Goal: Information Seeking & Learning: Learn about a topic

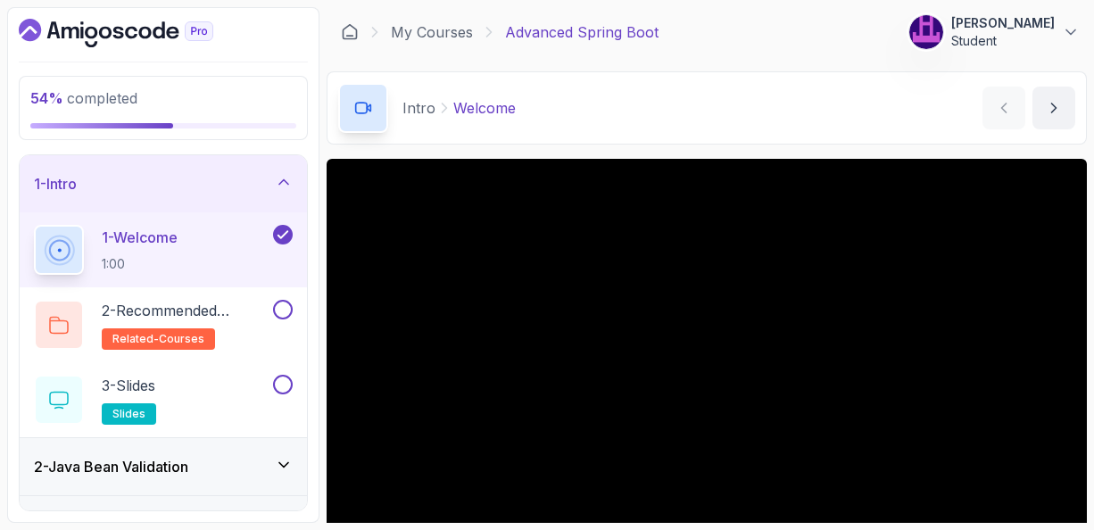
click at [288, 182] on icon at bounding box center [283, 182] width 9 height 4
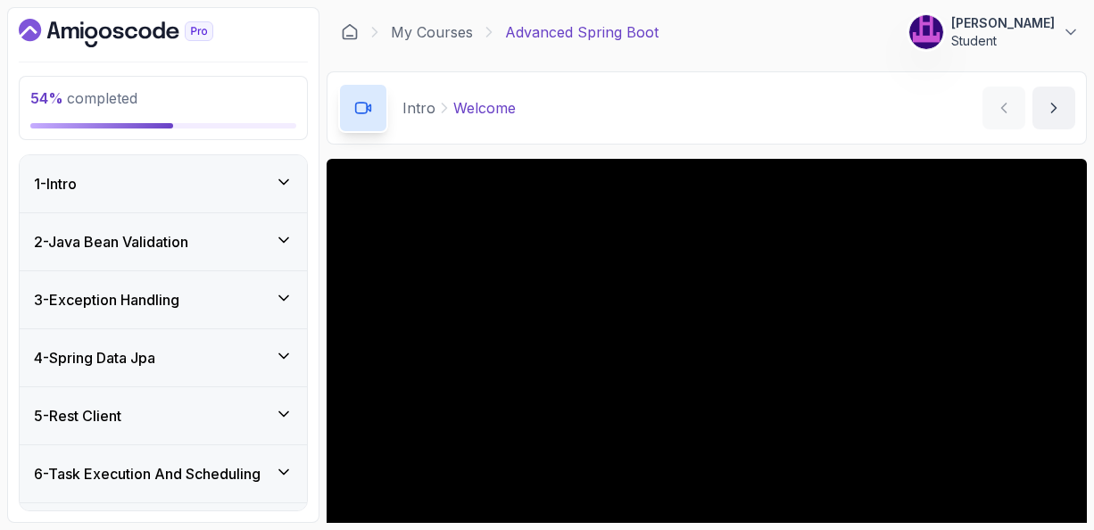
click at [285, 468] on icon at bounding box center [284, 472] width 18 height 18
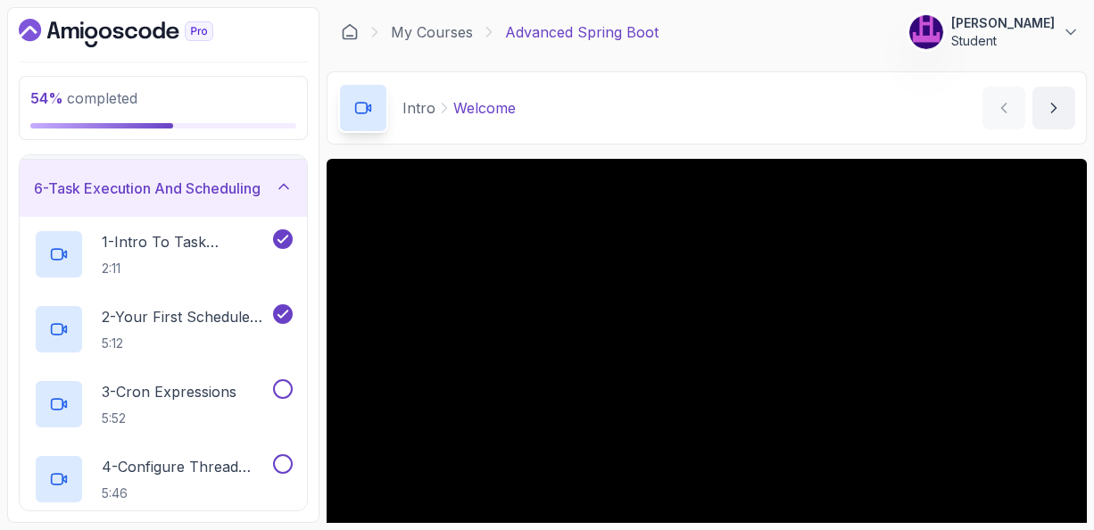
scroll to position [321, 0]
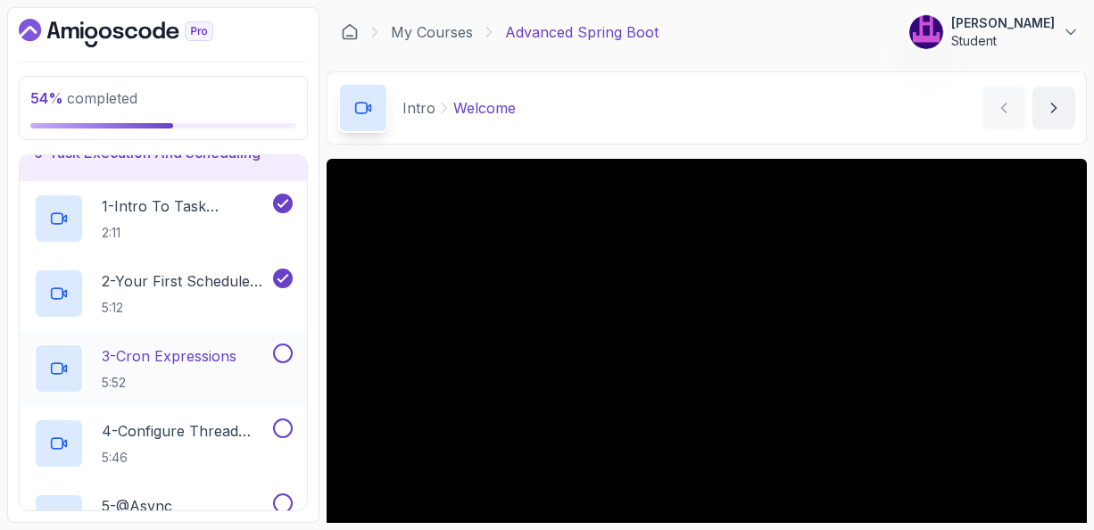
click at [196, 351] on p "3 - Cron Expressions" at bounding box center [169, 355] width 135 height 21
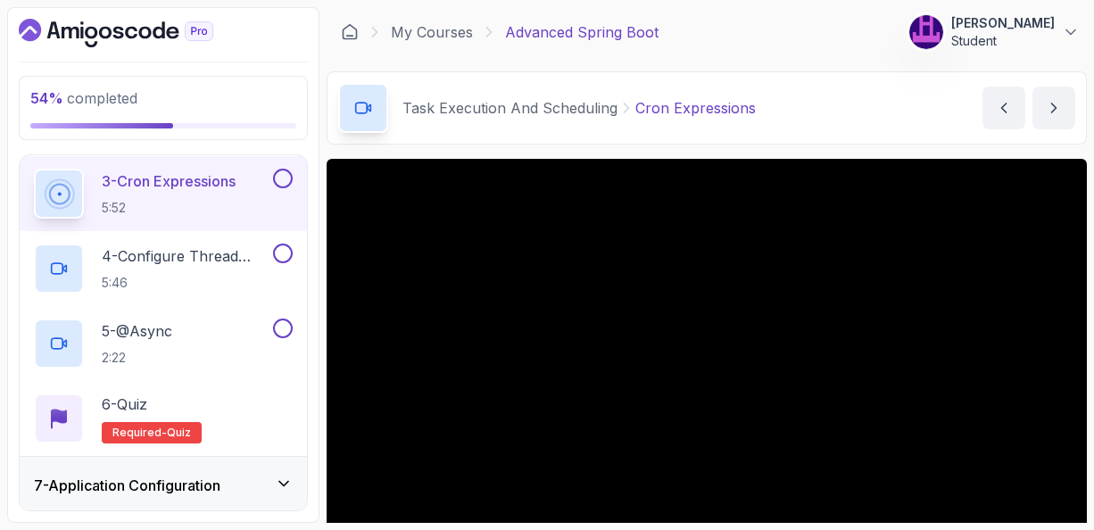
scroll to position [500, 0]
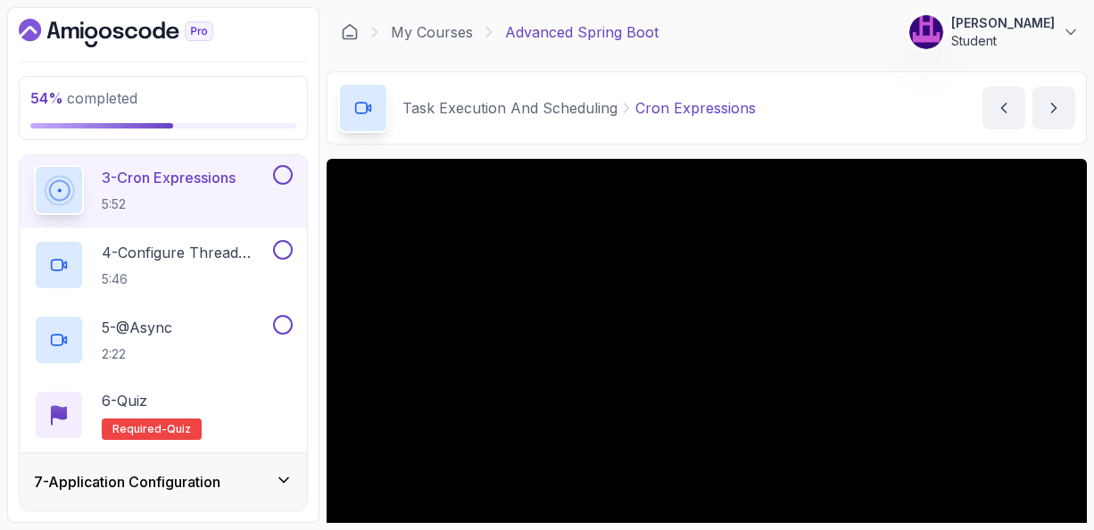
click at [831, 121] on div "Task Execution And Scheduling Cron Expressions Cron Expressions by nelson" at bounding box center [707, 107] width 760 height 73
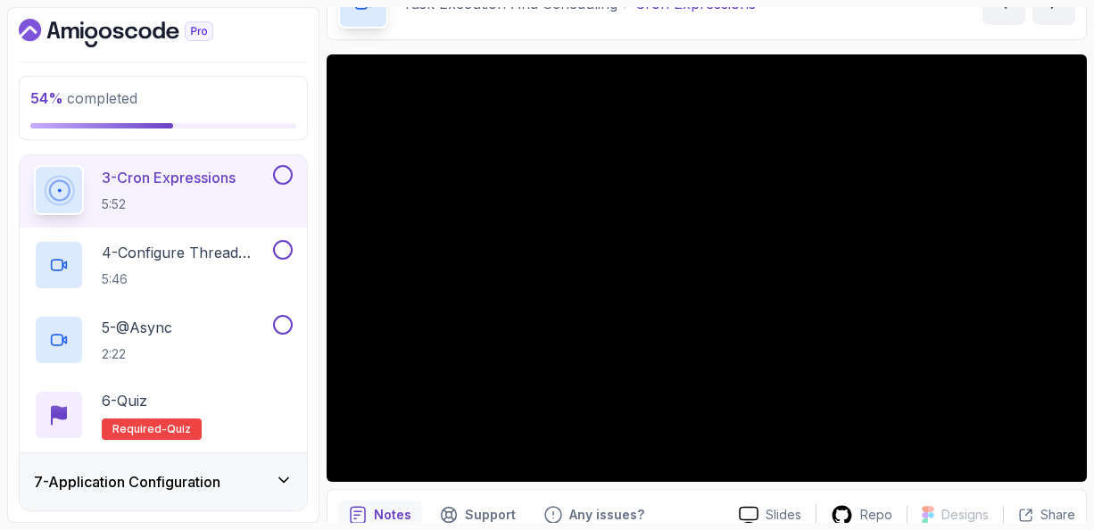
scroll to position [107, 0]
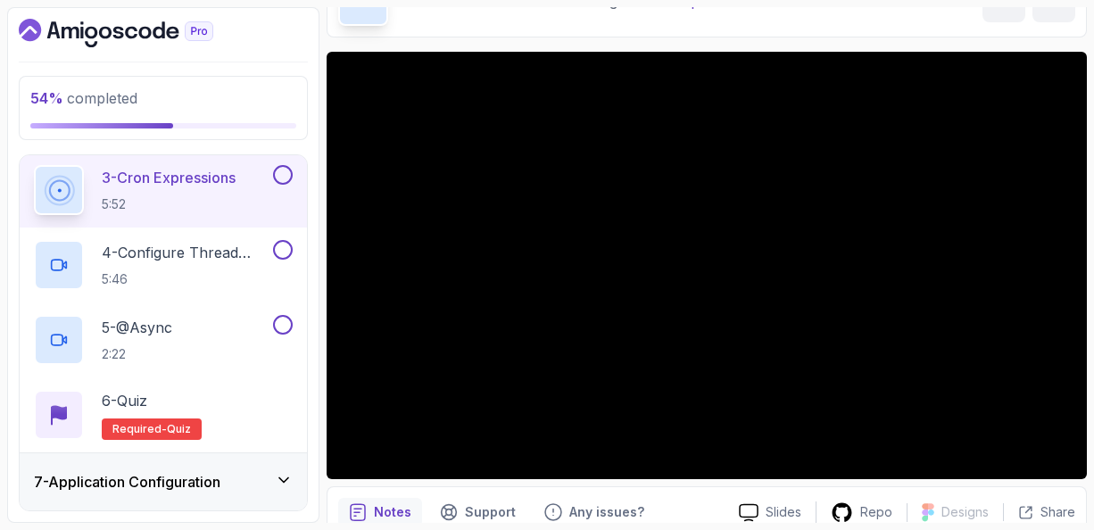
click at [691, 502] on div "Notes Support Any issues?" at bounding box center [531, 512] width 386 height 29
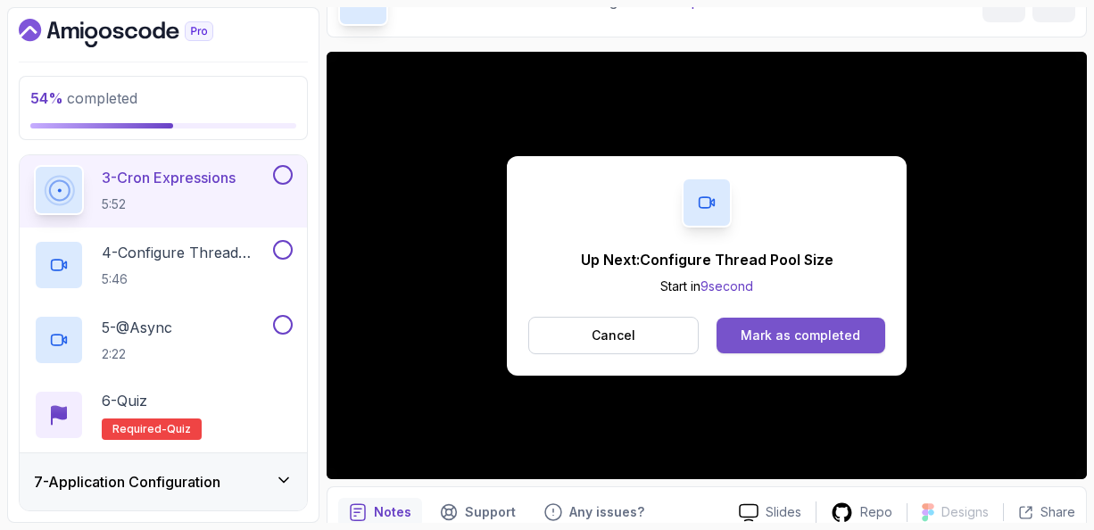
click at [781, 337] on div "Mark as completed" at bounding box center [800, 336] width 120 height 18
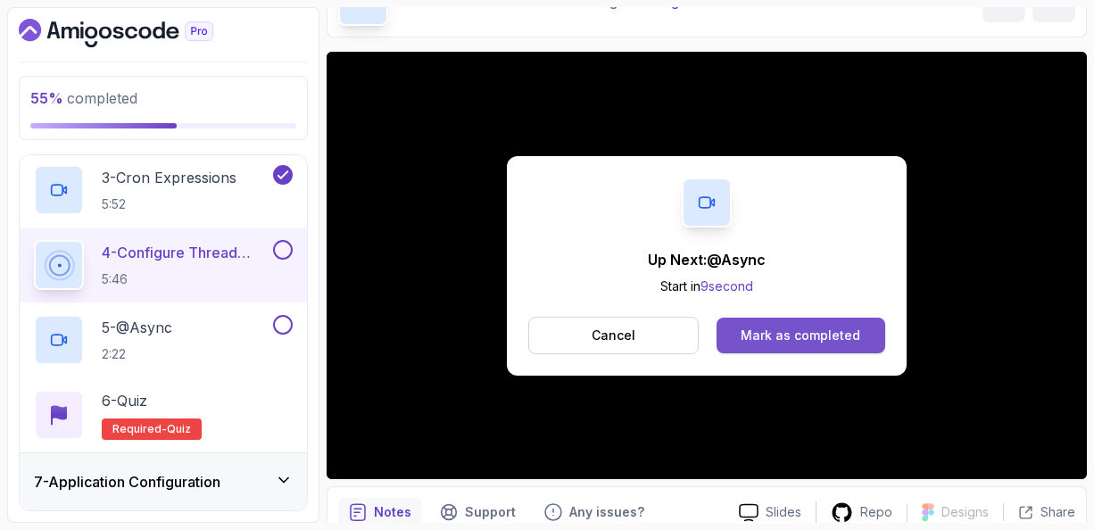
click at [793, 335] on div "Mark as completed" at bounding box center [800, 336] width 120 height 18
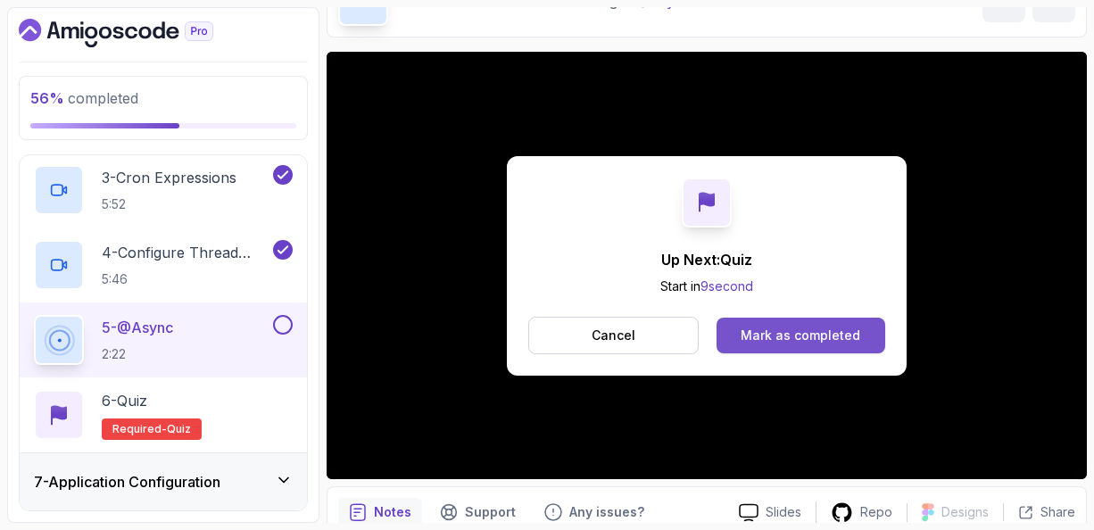
click at [773, 333] on div "Mark as completed" at bounding box center [800, 336] width 120 height 18
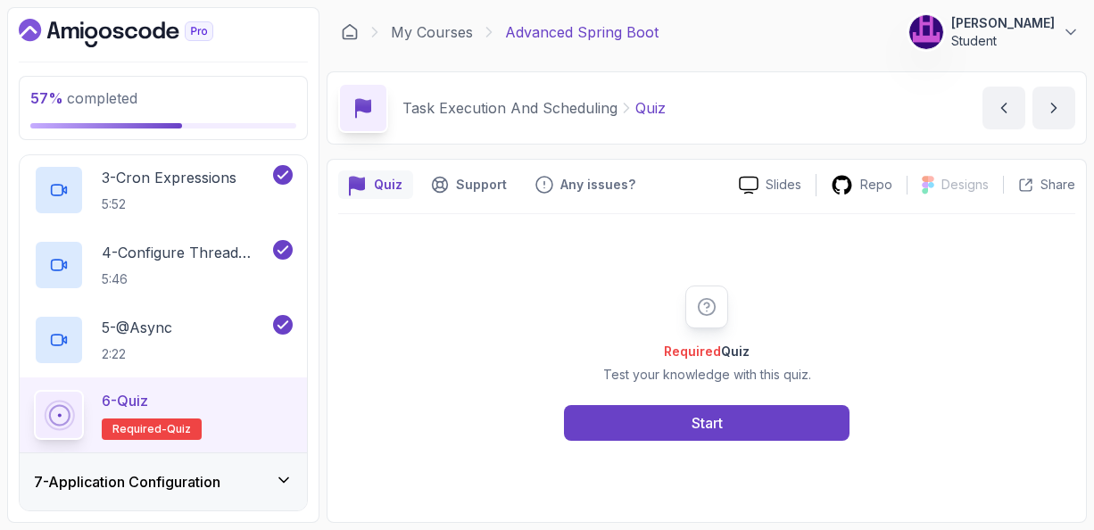
click at [283, 478] on icon at bounding box center [283, 480] width 9 height 4
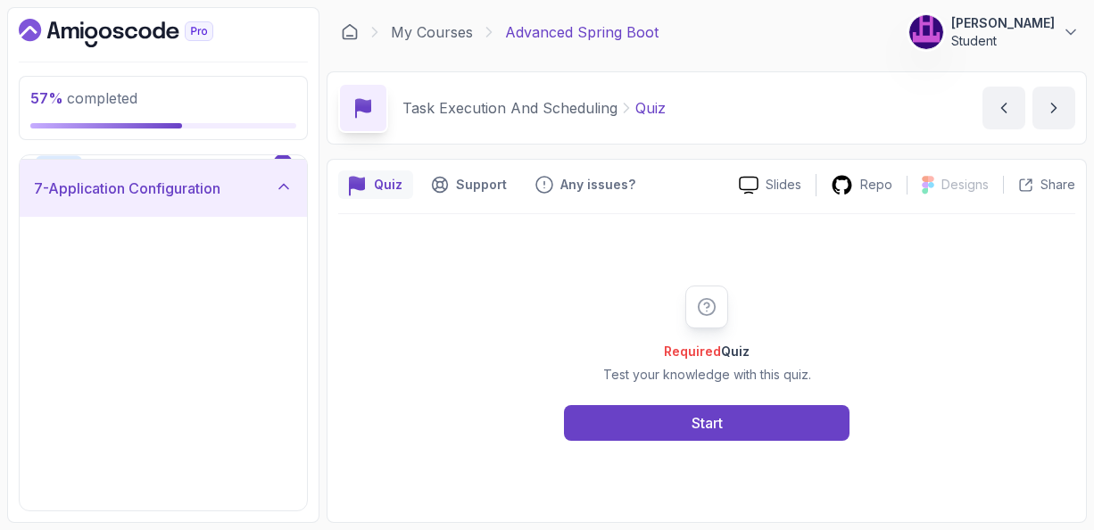
scroll to position [393, 0]
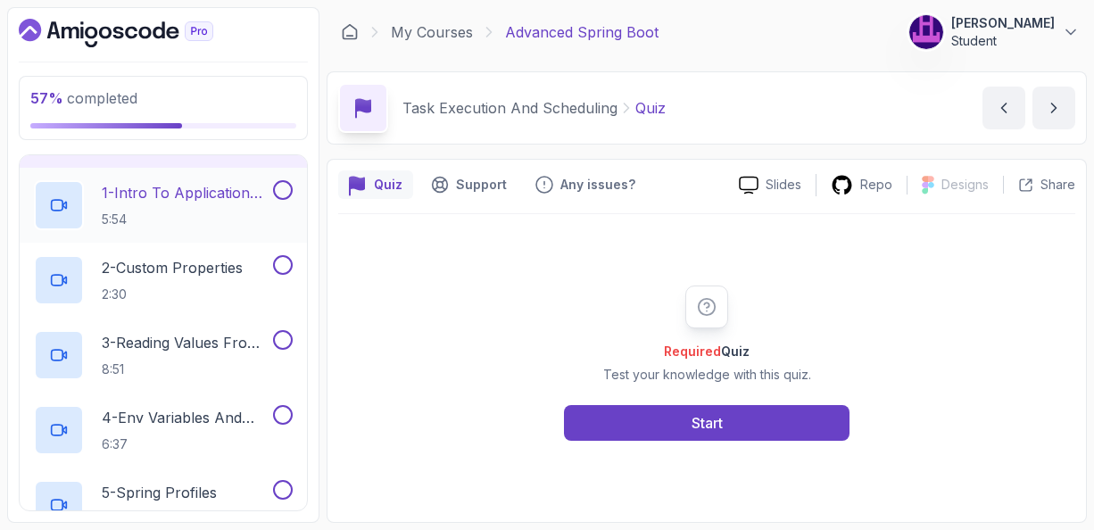
click at [194, 190] on p "1 - Intro To Application Configuration" at bounding box center [186, 192] width 168 height 21
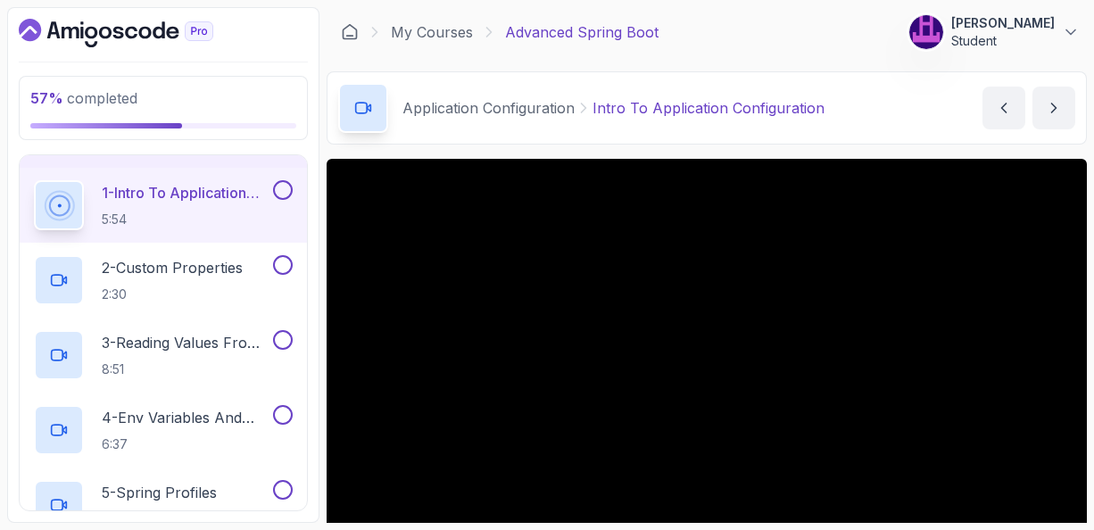
scroll to position [357, 0]
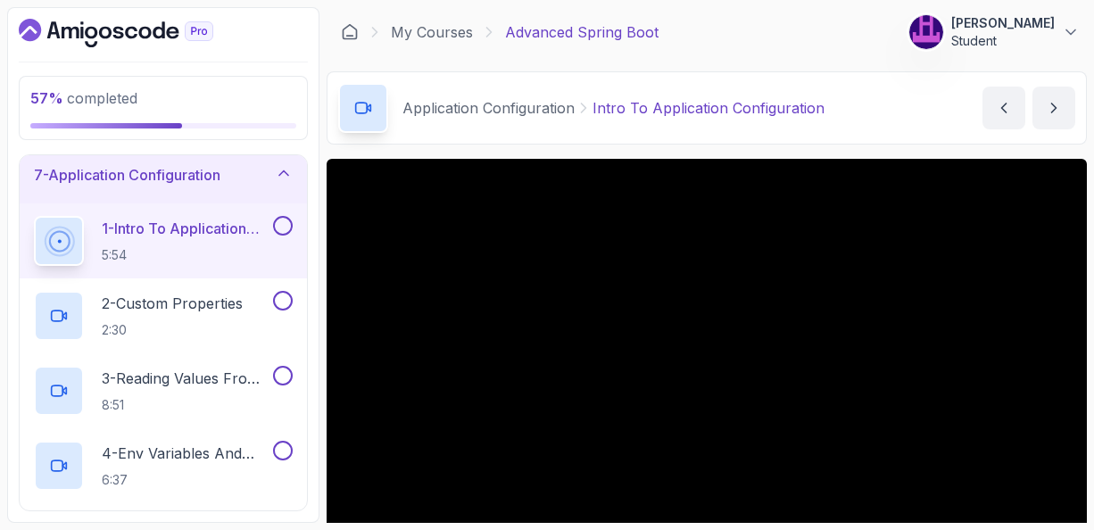
click at [884, 131] on div "Application Configuration Intro To Application Configuration Intro To Applicati…" at bounding box center [707, 107] width 760 height 73
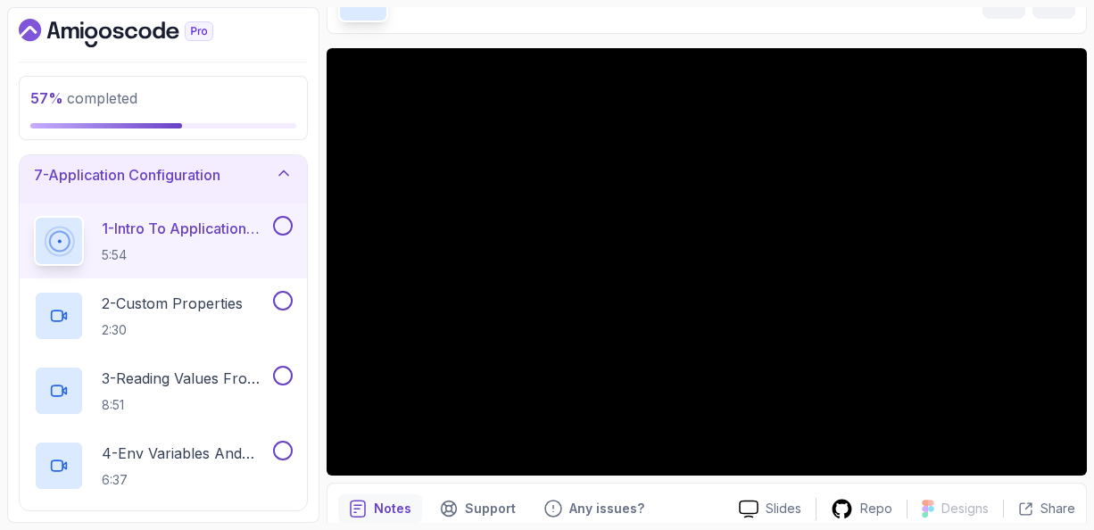
scroll to position [114, 0]
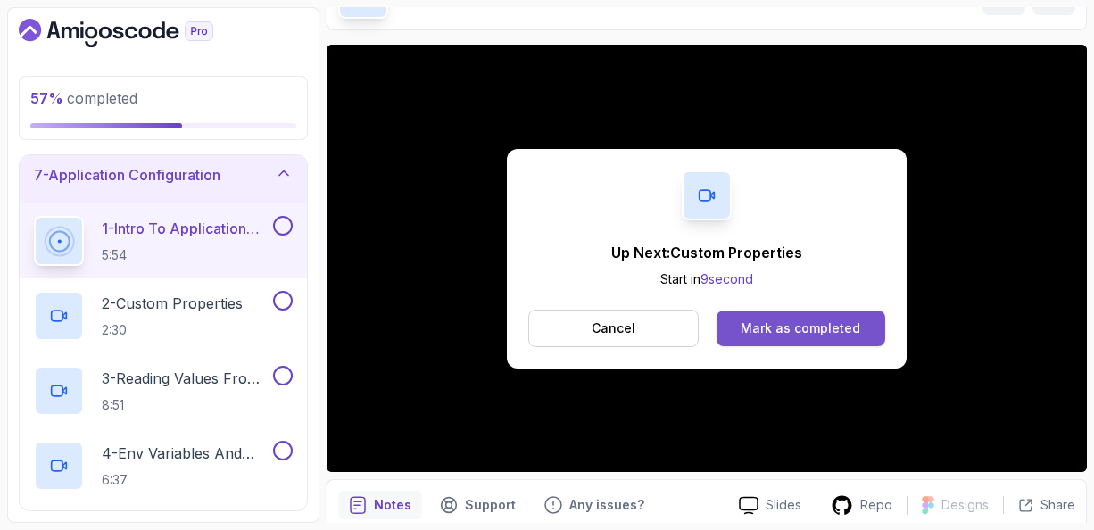
click at [781, 324] on div "Mark as completed" at bounding box center [800, 328] width 120 height 18
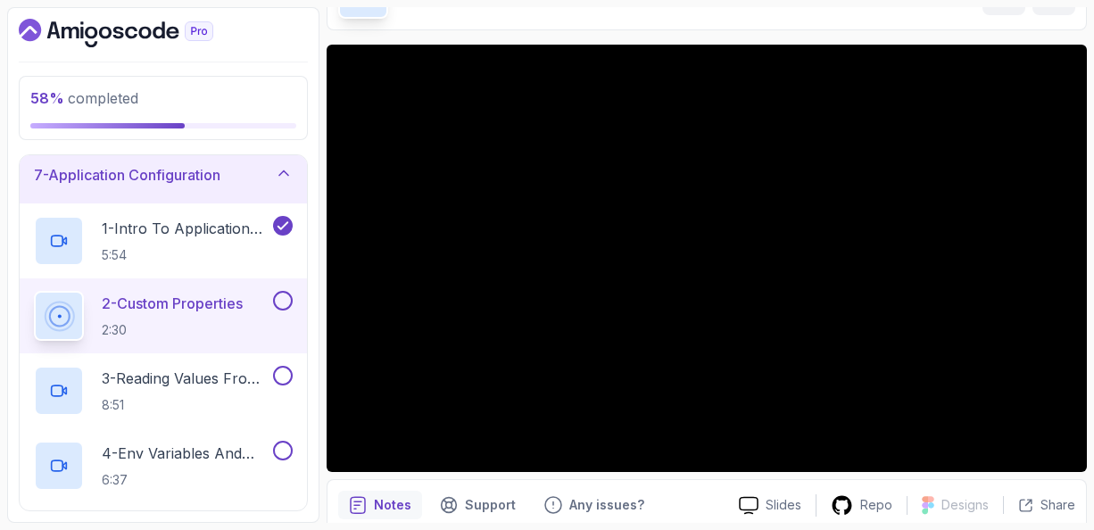
click at [283, 166] on icon at bounding box center [284, 173] width 18 height 18
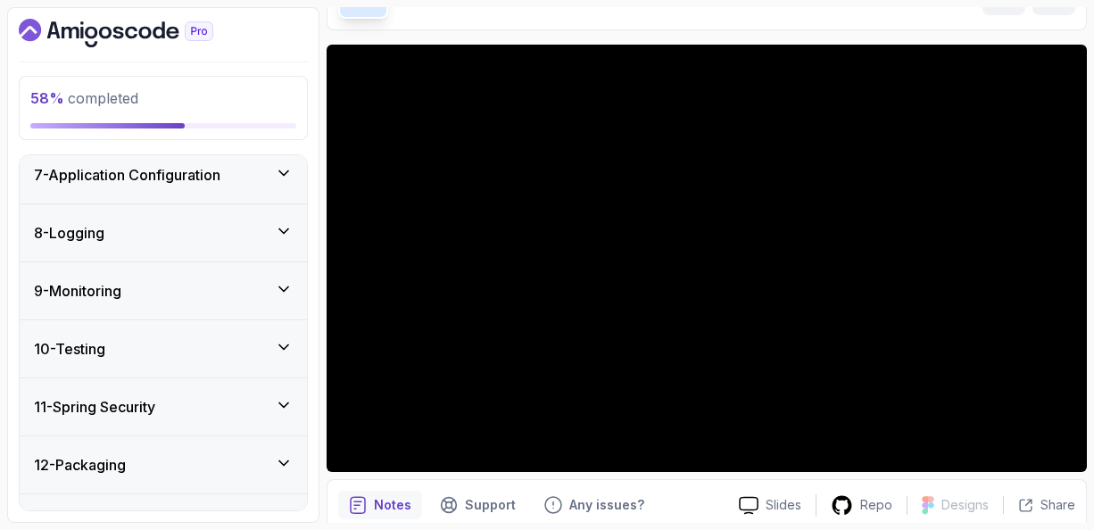
click at [283, 169] on icon at bounding box center [284, 173] width 18 height 18
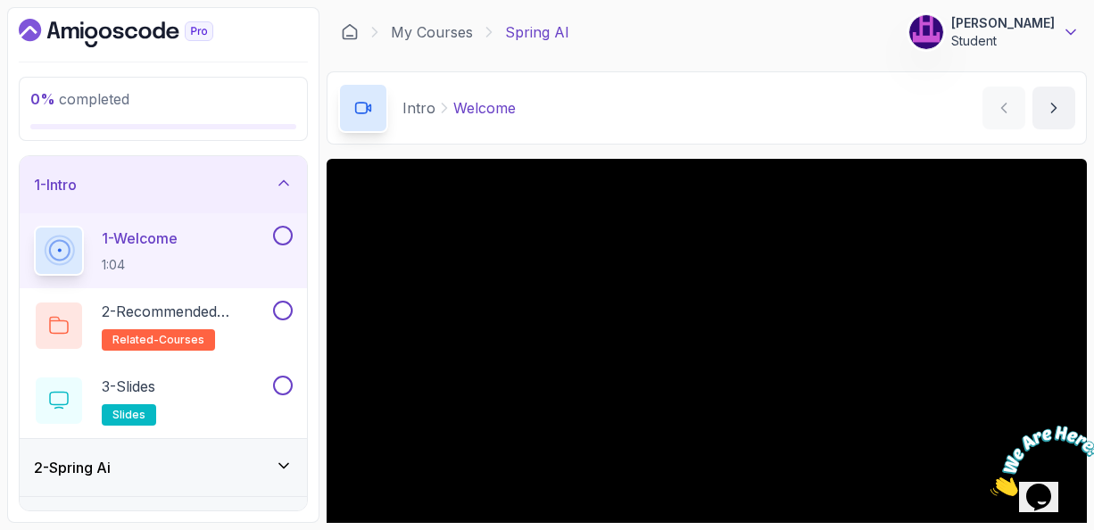
click at [1070, 33] on icon at bounding box center [1070, 32] width 9 height 4
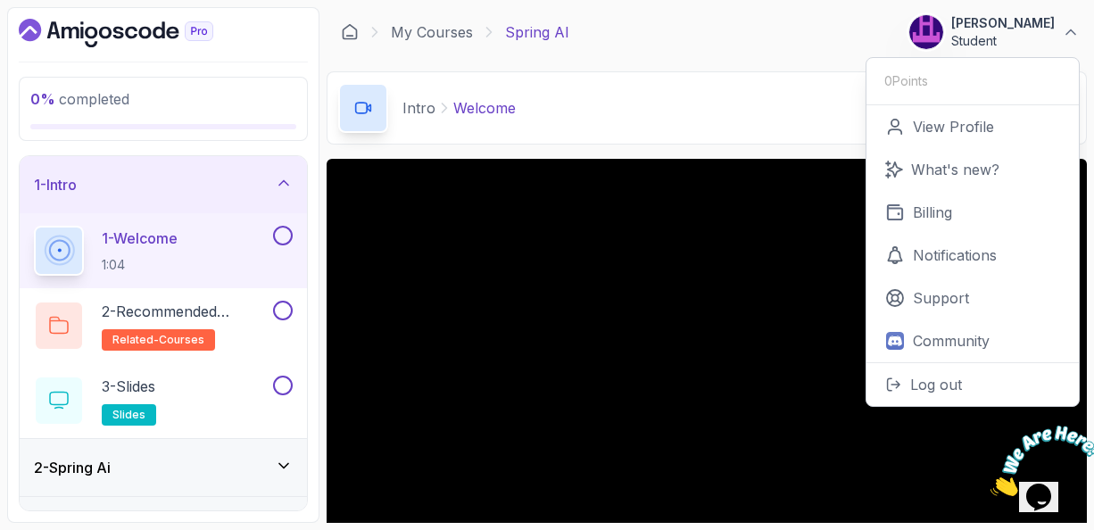
click at [776, 26] on div "My Courses Spring AI 164 Points [PERSON_NAME] Student 0 Points View Profile Wha…" at bounding box center [707, 32] width 760 height 50
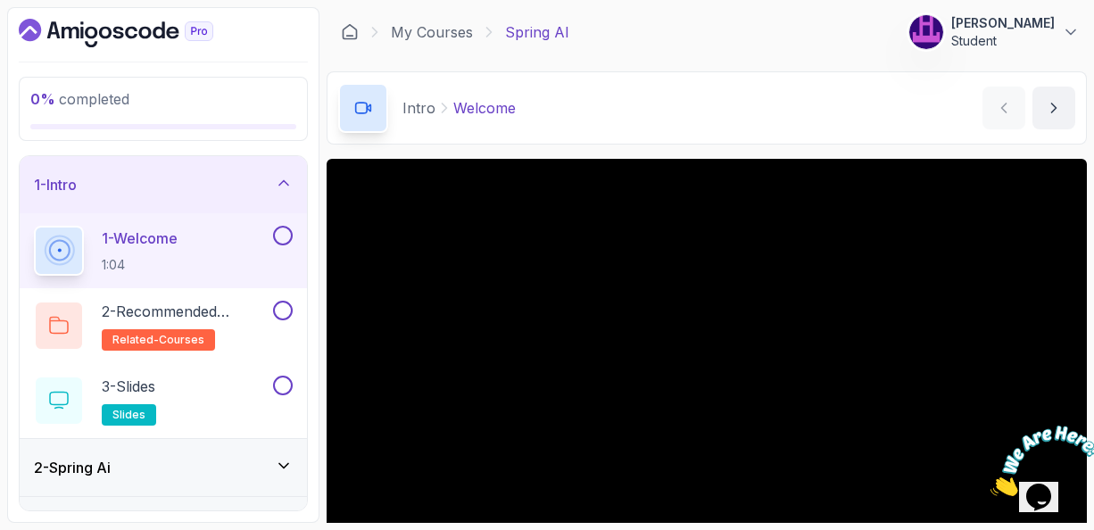
click at [201, 35] on icon "Dashboard" at bounding box center [200, 31] width 28 height 19
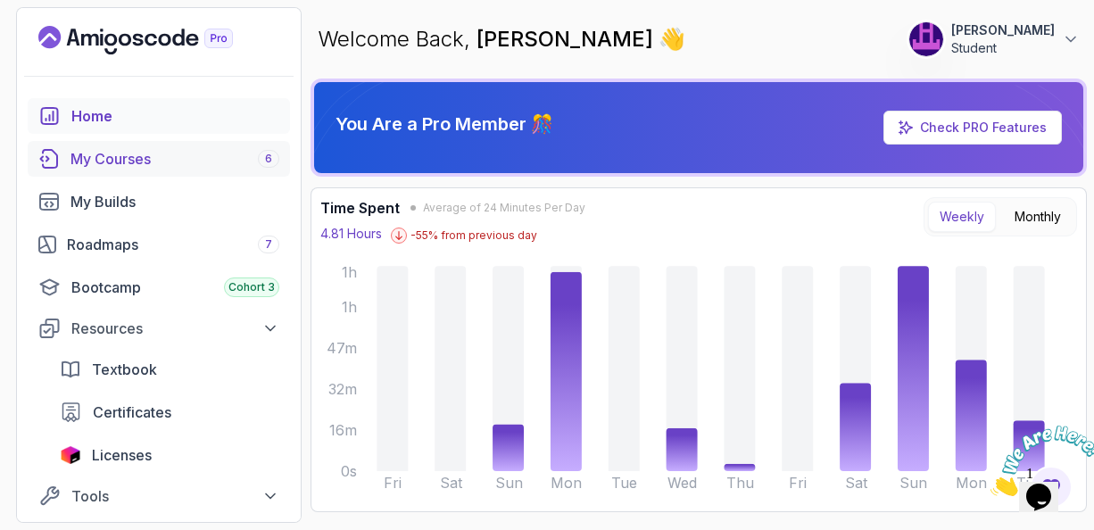
click at [126, 161] on div "My Courses 6" at bounding box center [174, 158] width 209 height 21
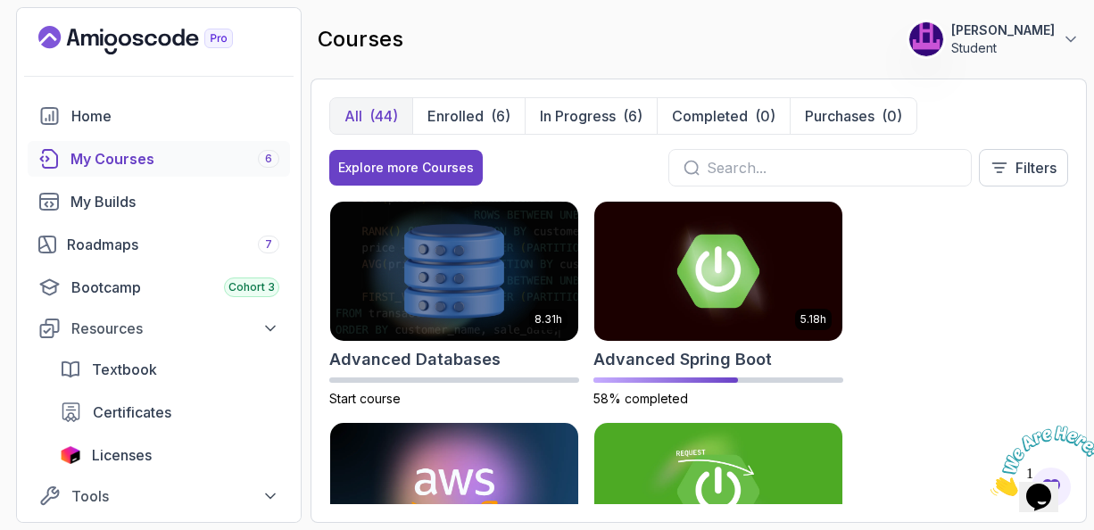
click at [934, 238] on div "8.31h Advanced Databases Start course 5.18h Advanced Spring Boot 58% completed …" at bounding box center [698, 352] width 739 height 303
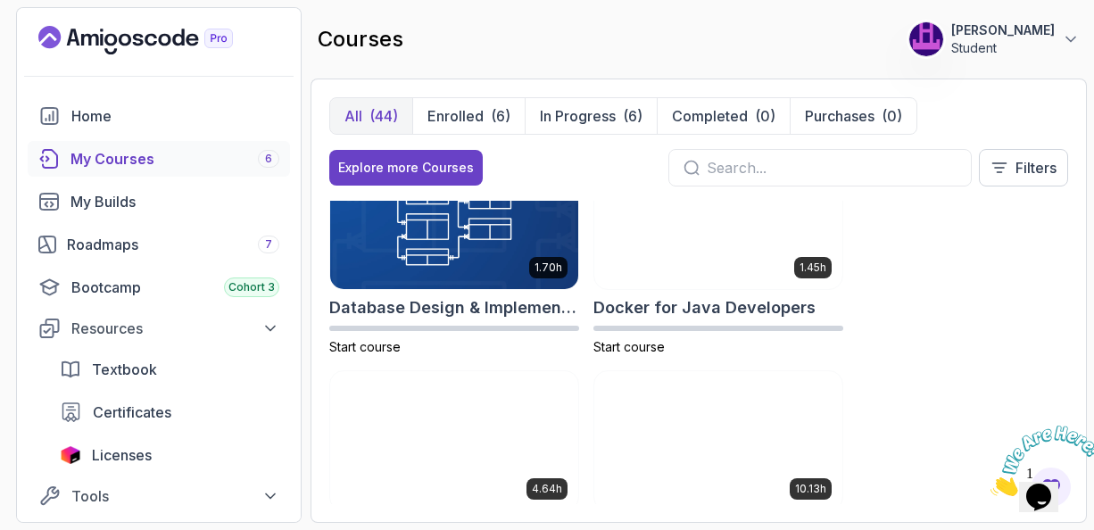
scroll to position [678, 0]
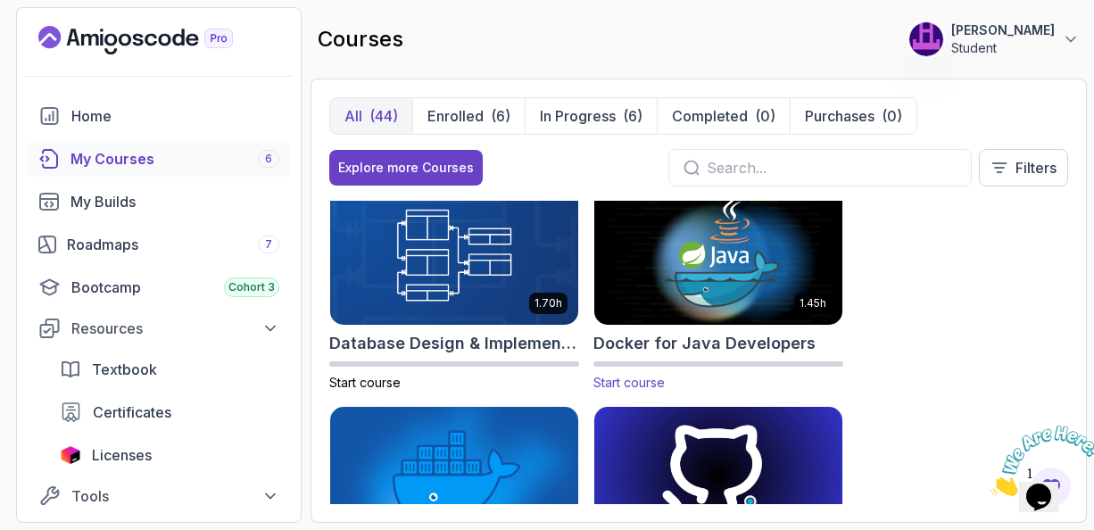
click at [740, 344] on h2 "Docker for Java Developers" at bounding box center [704, 343] width 222 height 25
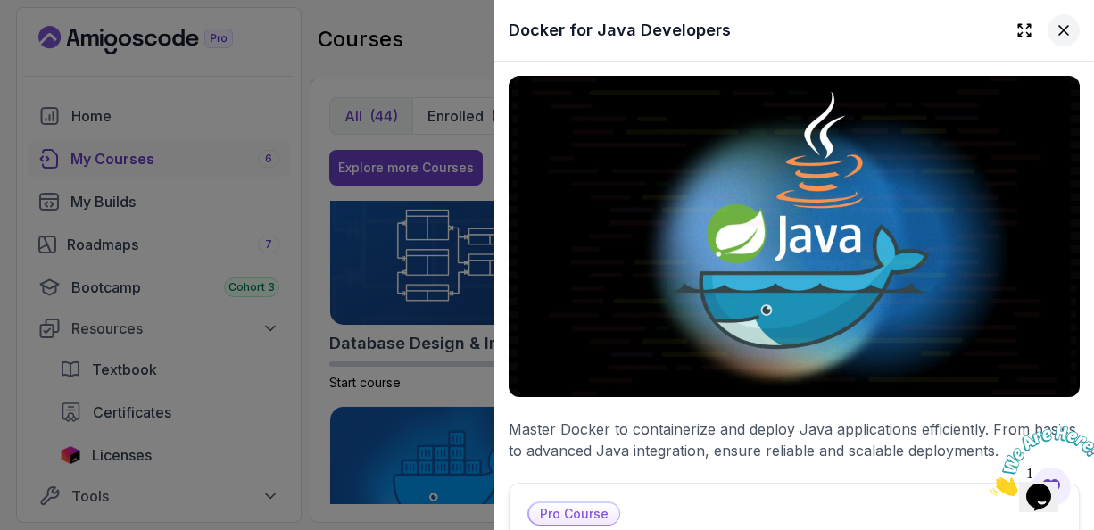
click at [1059, 32] on icon at bounding box center [1063, 30] width 9 height 9
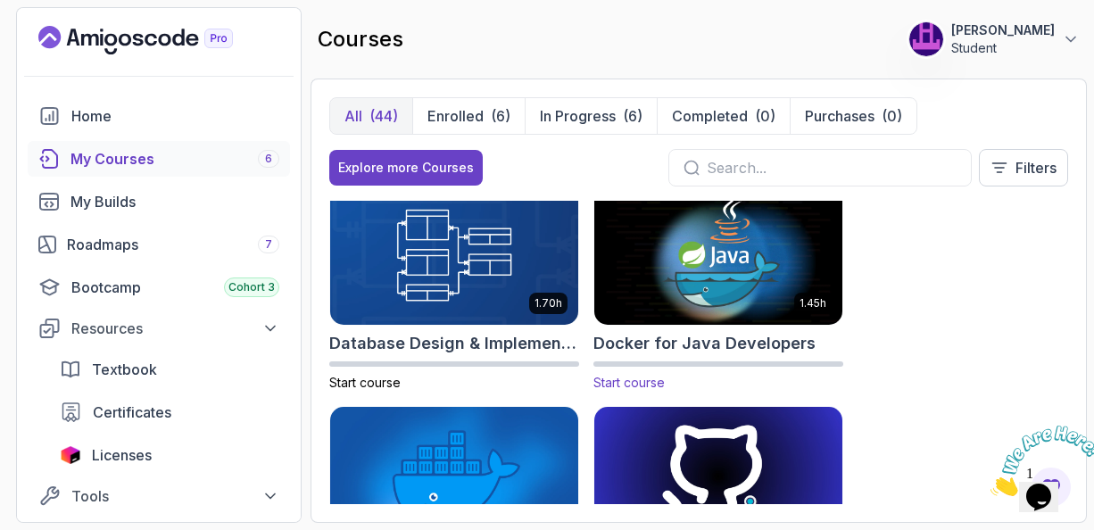
click at [716, 248] on img at bounding box center [718, 255] width 260 height 145
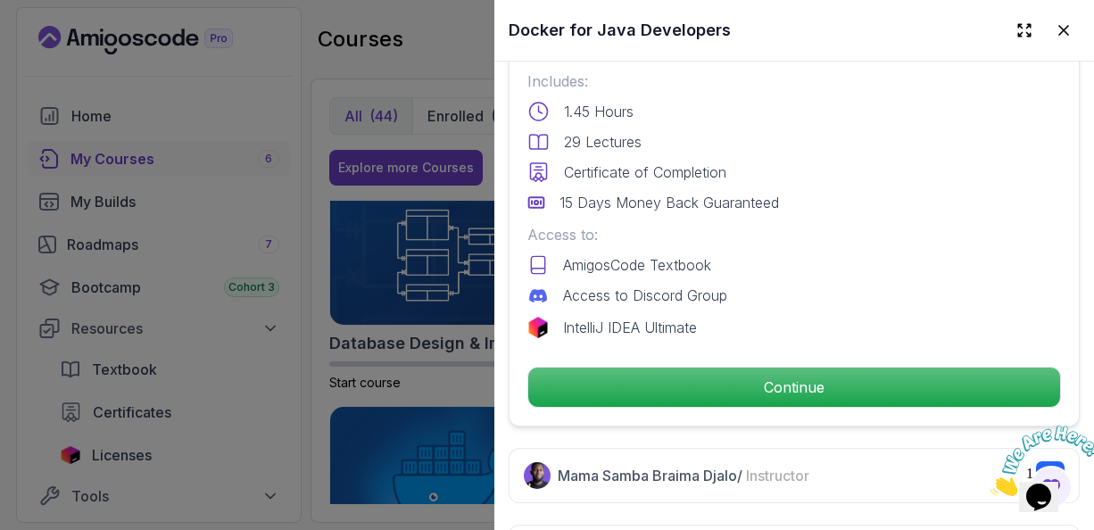
scroll to position [525, 0]
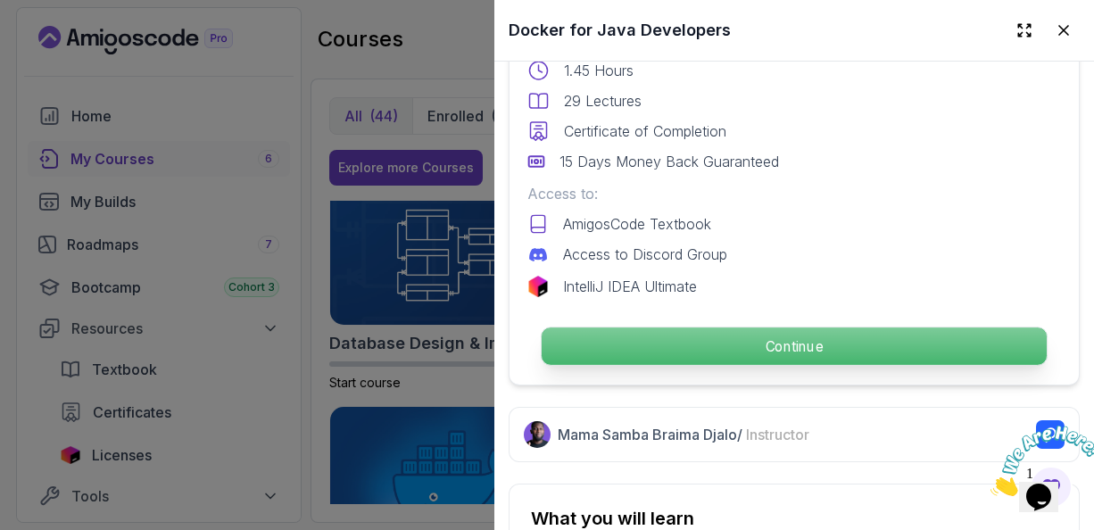
click at [791, 333] on p "Continue" at bounding box center [793, 345] width 505 height 37
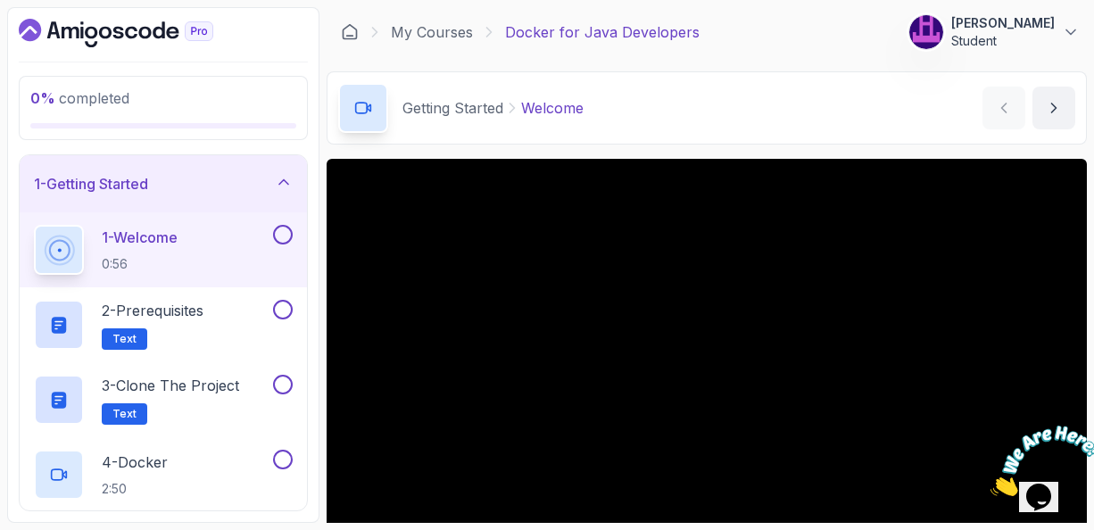
click at [804, 81] on div "Getting Started Welcome Welcome by [PERSON_NAME]" at bounding box center [707, 107] width 760 height 73
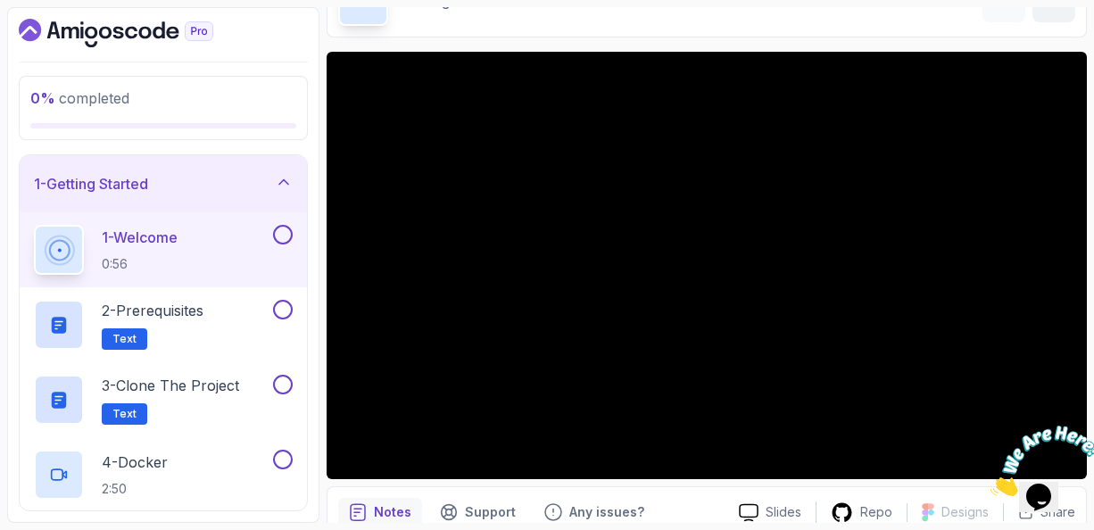
scroll to position [79, 0]
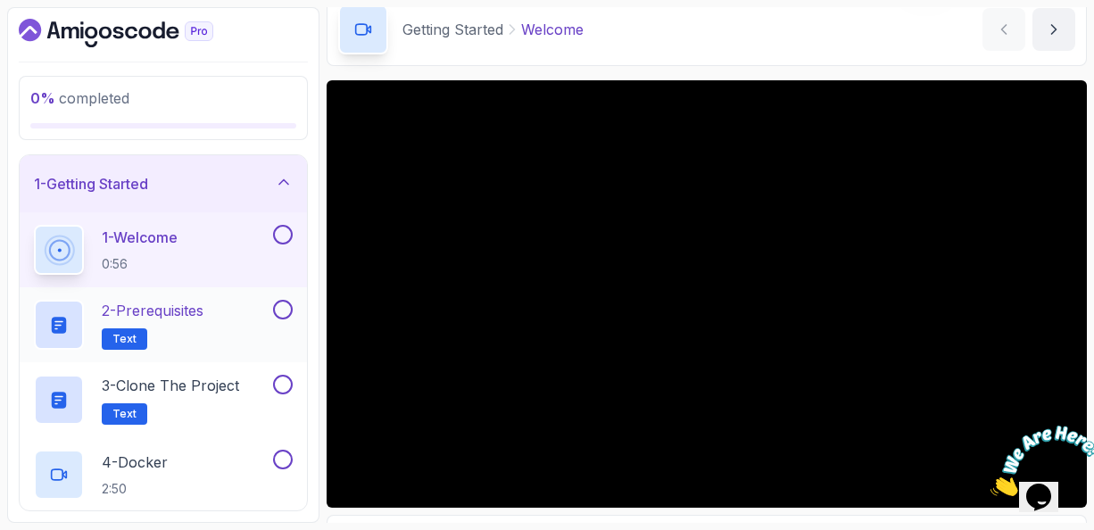
click at [186, 310] on p "2 - Prerequisites" at bounding box center [153, 310] width 102 height 21
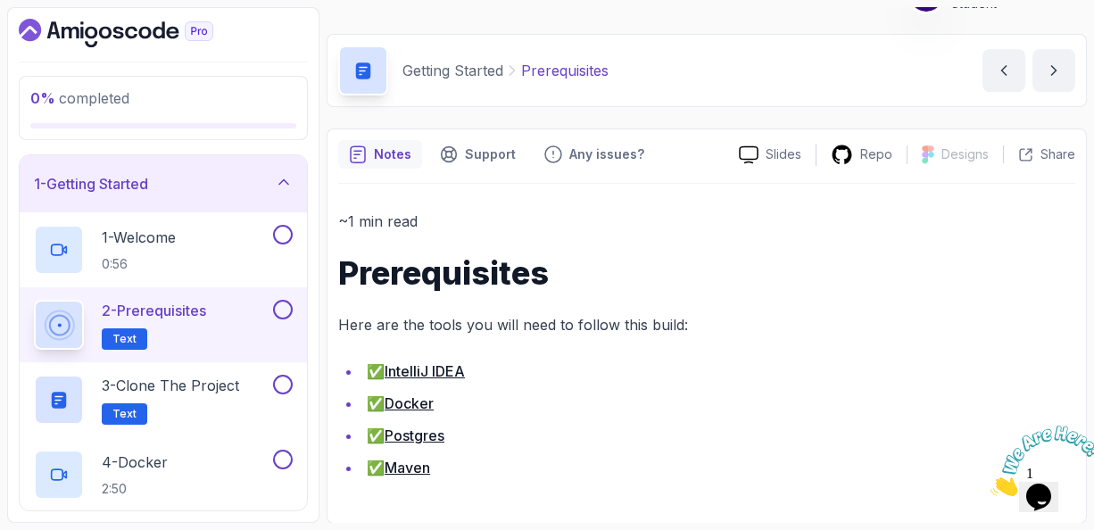
scroll to position [30, 0]
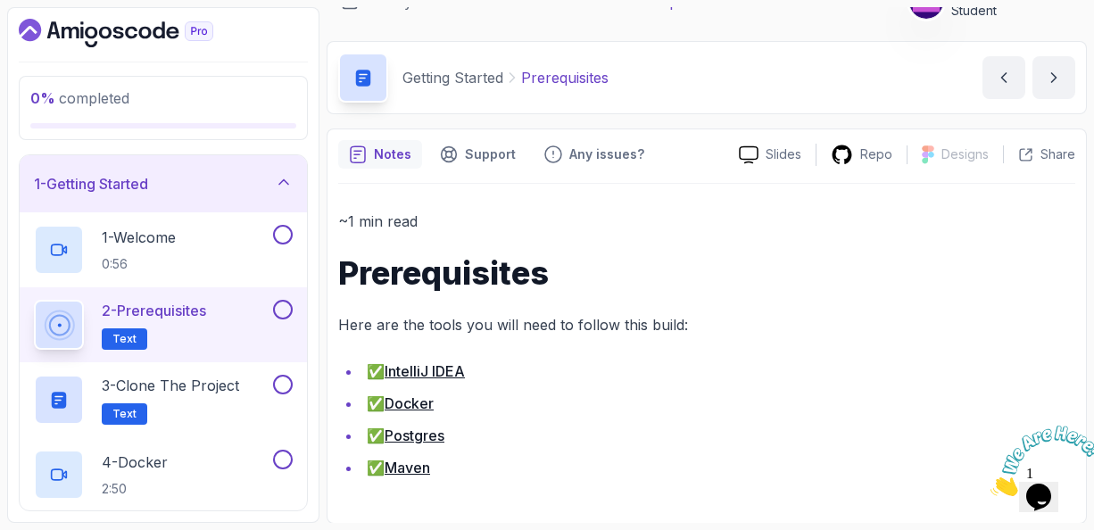
click at [1013, 315] on p "Here are the tools you will need to follow this build:" at bounding box center [706, 324] width 737 height 25
click at [154, 29] on icon "Dashboard" at bounding box center [159, 29] width 12 height 17
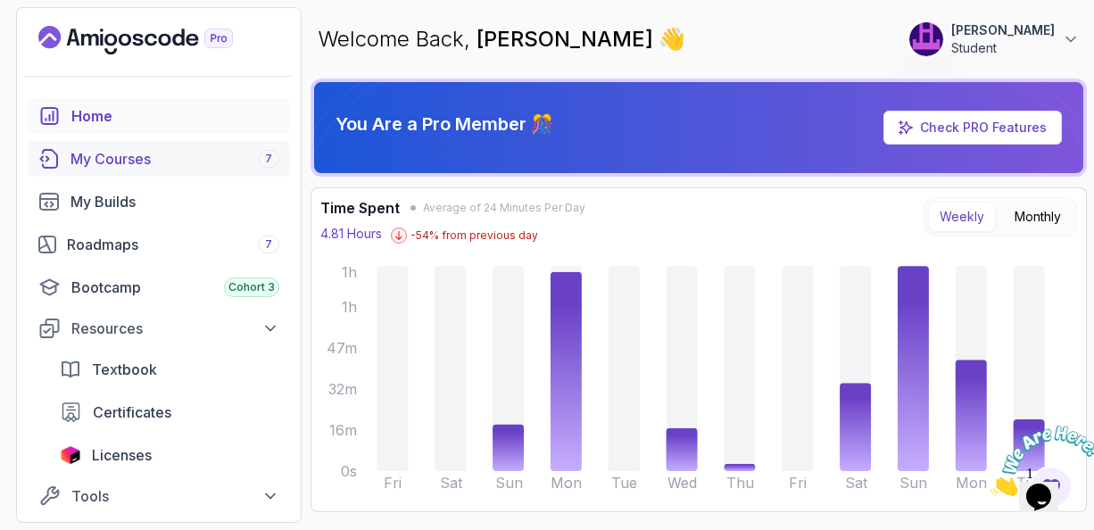
click at [105, 161] on div "My Courses 7" at bounding box center [174, 158] width 209 height 21
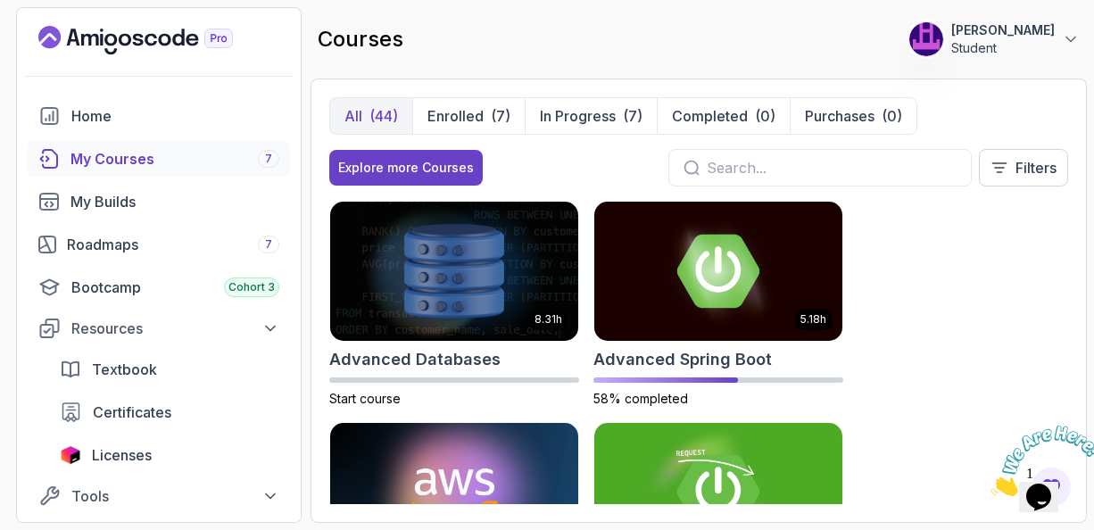
click at [1045, 104] on div "All (44) Enrolled (7) In Progress (7) Completed (0) Purchases (0)" at bounding box center [698, 115] width 739 height 37
click at [938, 95] on div "All (44) Enrolled (7) In Progress (7) Completed (0) Purchases (0) Explore more …" at bounding box center [698, 301] width 776 height 444
click at [957, 265] on div "8.31h Advanced Databases Start course 5.18h Advanced Spring Boot 58% completed …" at bounding box center [698, 352] width 739 height 303
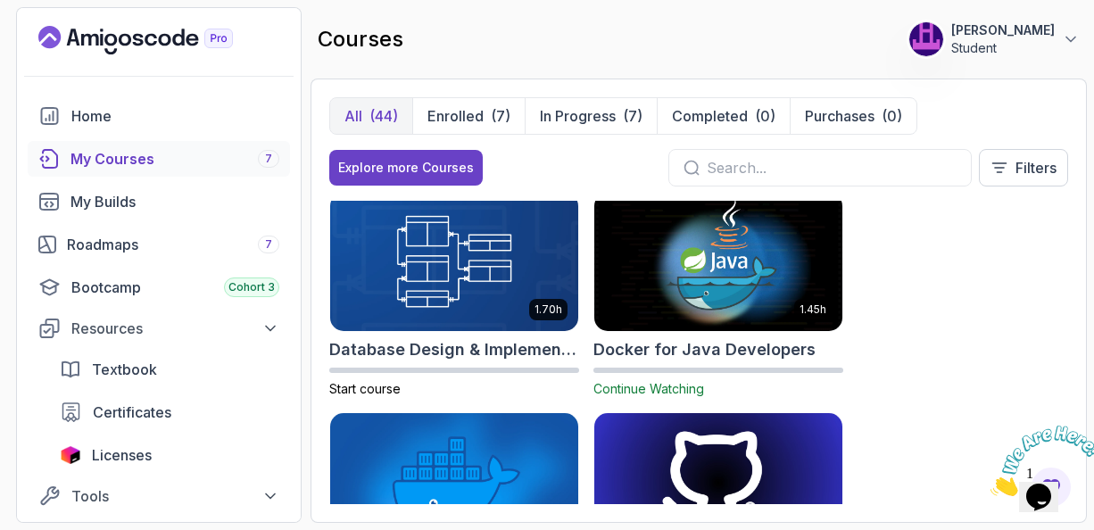
scroll to position [706, 0]
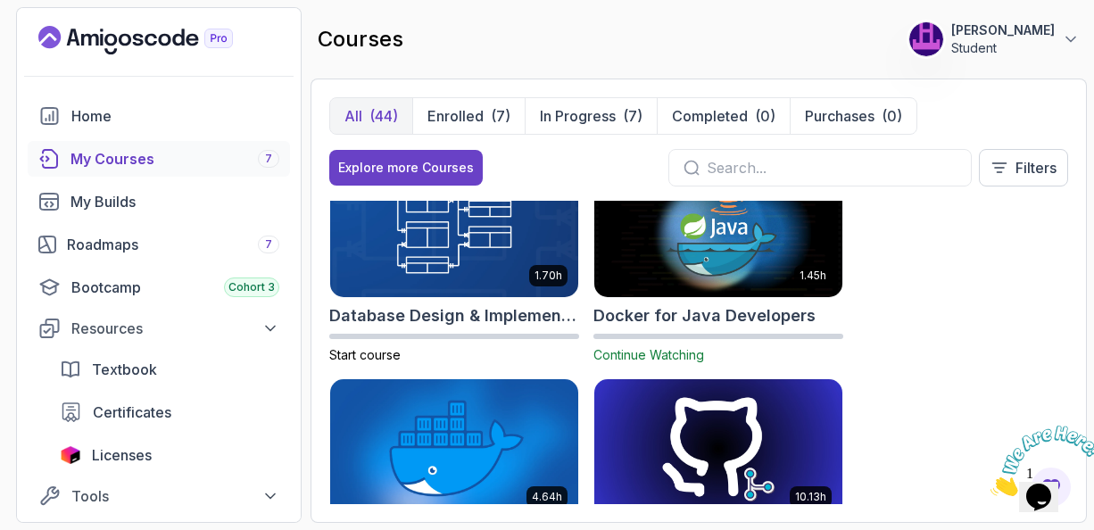
click at [478, 426] on img at bounding box center [454, 448] width 260 height 145
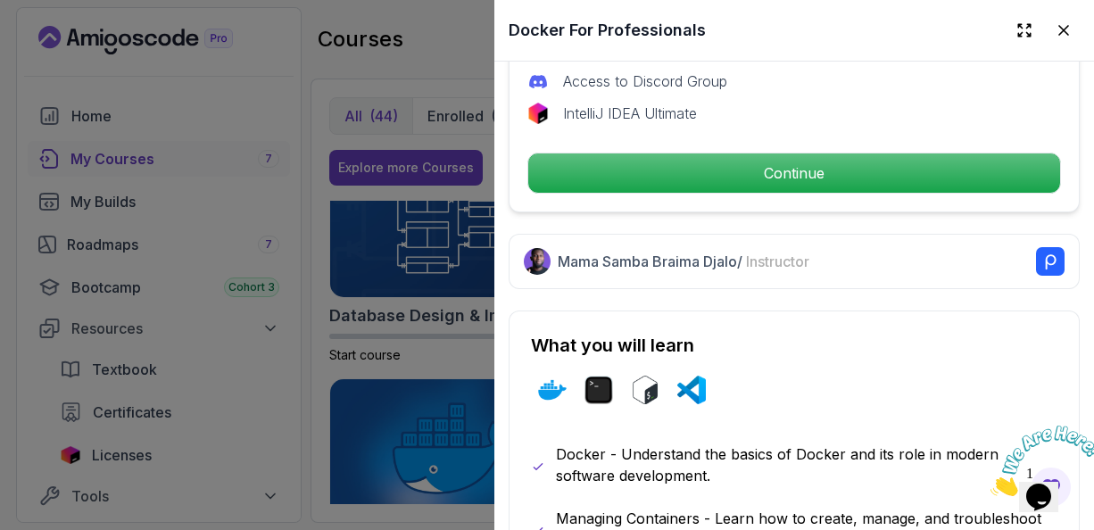
scroll to position [679, 0]
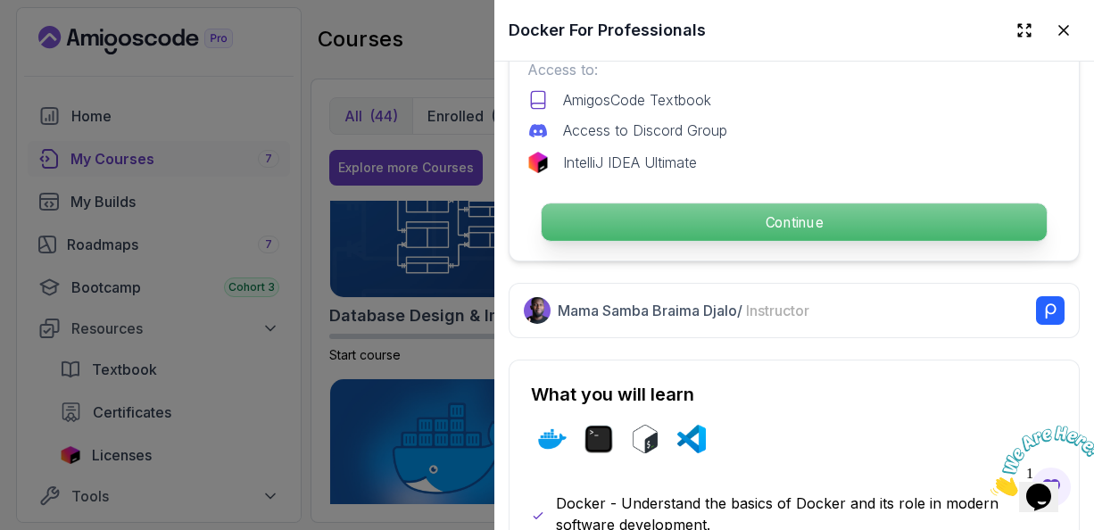
click at [749, 213] on p "Continue" at bounding box center [793, 221] width 505 height 37
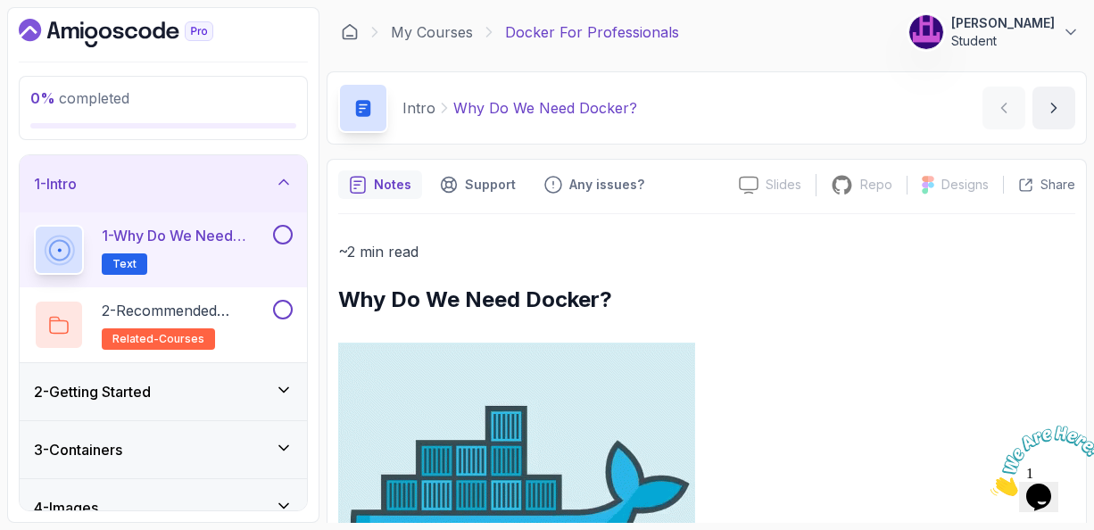
click at [610, 241] on p "~2 min read" at bounding box center [706, 251] width 737 height 25
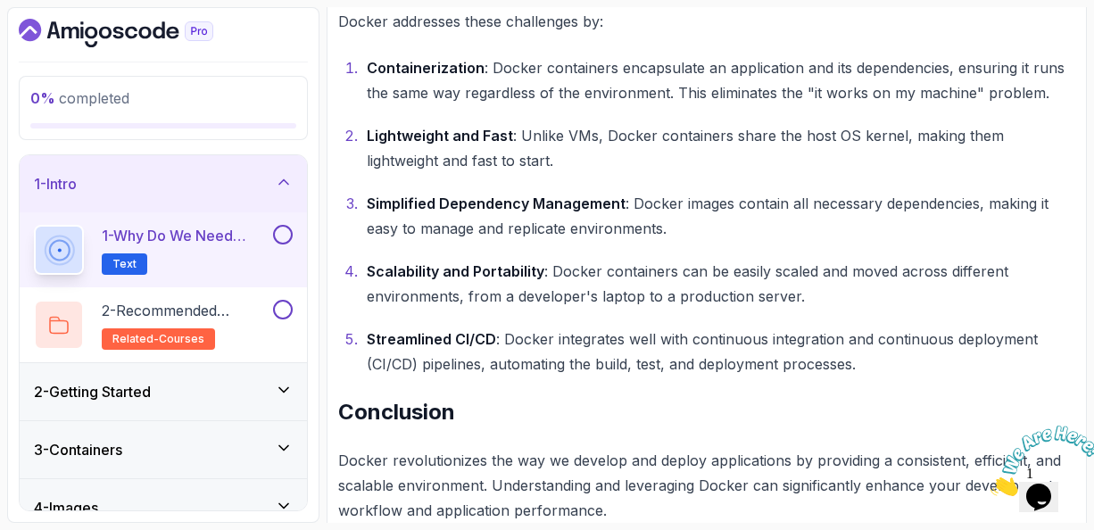
scroll to position [1272, 0]
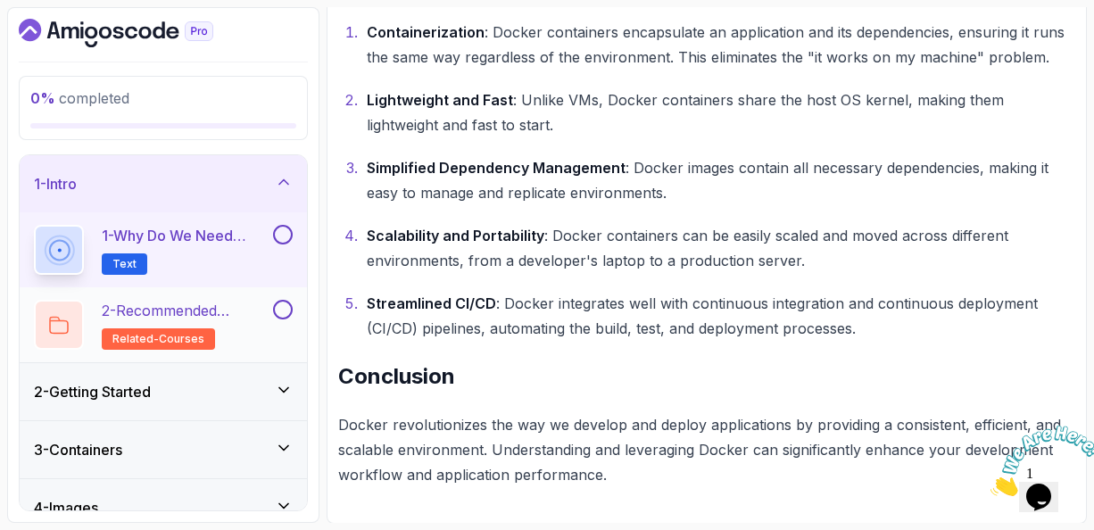
click at [202, 308] on p "2 - Recommended Courses" at bounding box center [186, 310] width 168 height 21
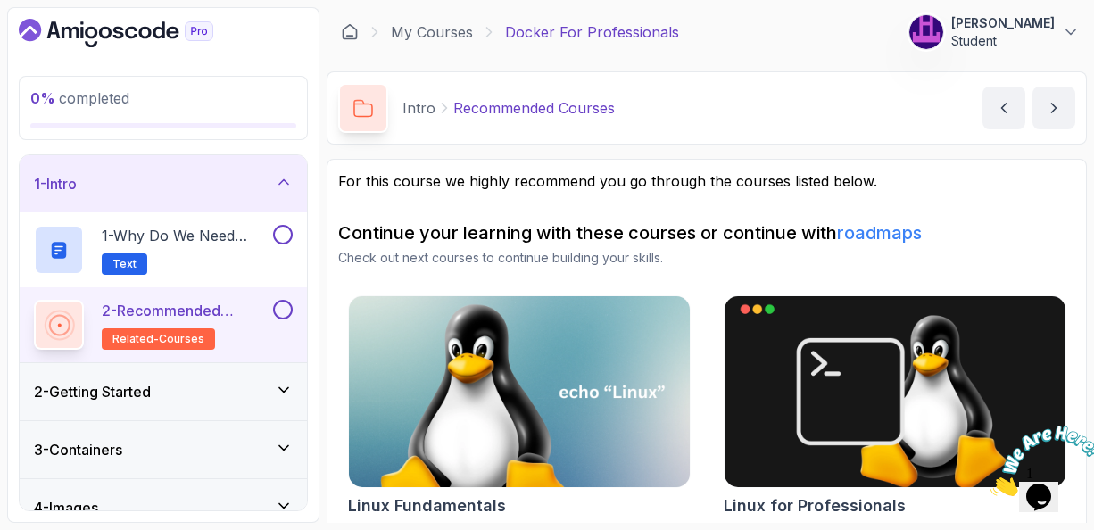
click at [886, 176] on p "For this course we highly recommend you go through the courses listed below." at bounding box center [706, 180] width 737 height 21
click at [285, 185] on icon at bounding box center [284, 182] width 18 height 18
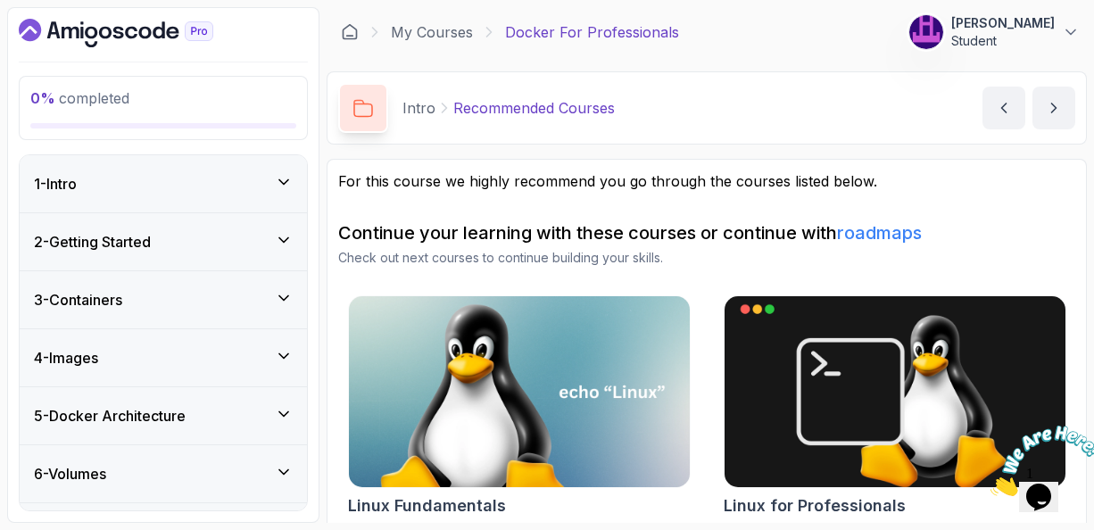
click at [281, 239] on icon at bounding box center [284, 240] width 18 height 18
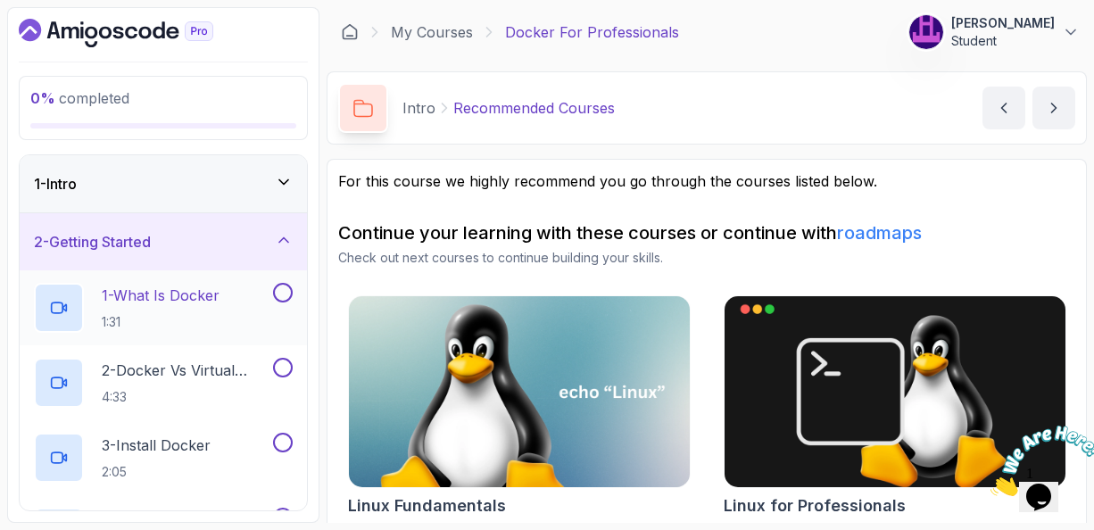
click at [169, 293] on p "1 - What Is Docker" at bounding box center [161, 295] width 118 height 21
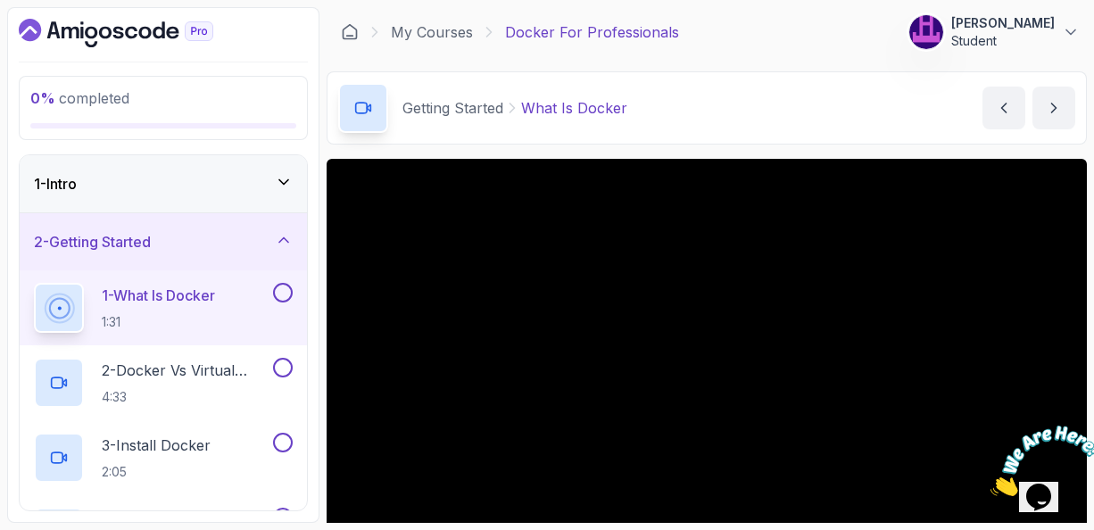
click at [731, 111] on div "Getting Started What Is Docker What Is Docker by [PERSON_NAME]" at bounding box center [707, 107] width 760 height 73
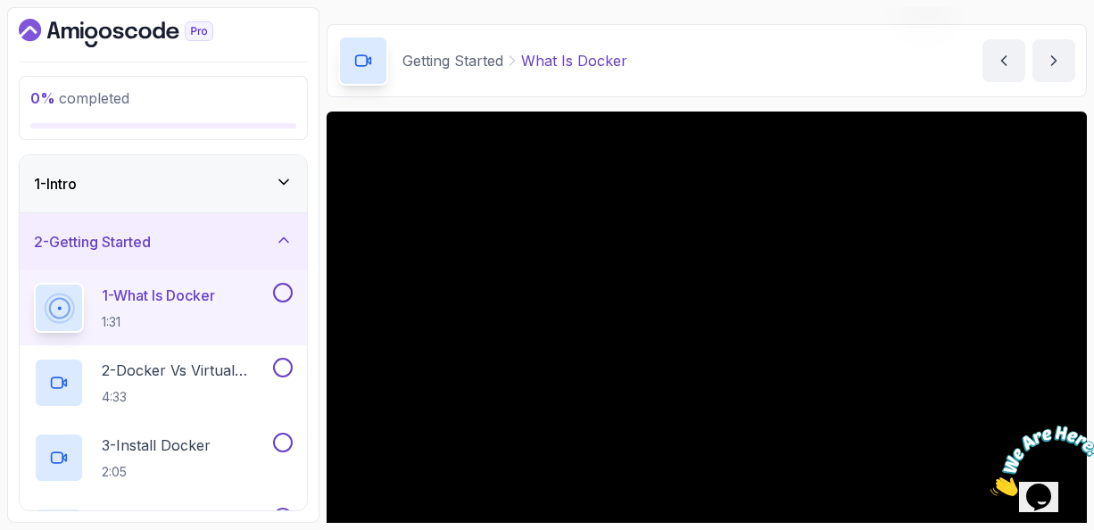
scroll to position [43, 0]
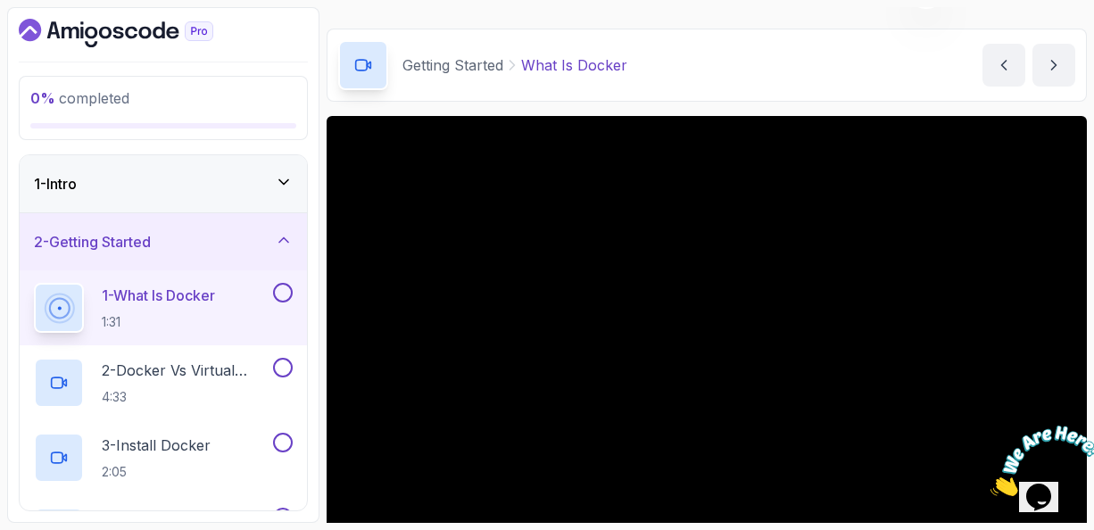
click at [773, 90] on div "Getting Started What Is Docker What Is Docker by [PERSON_NAME]" at bounding box center [707, 65] width 760 height 73
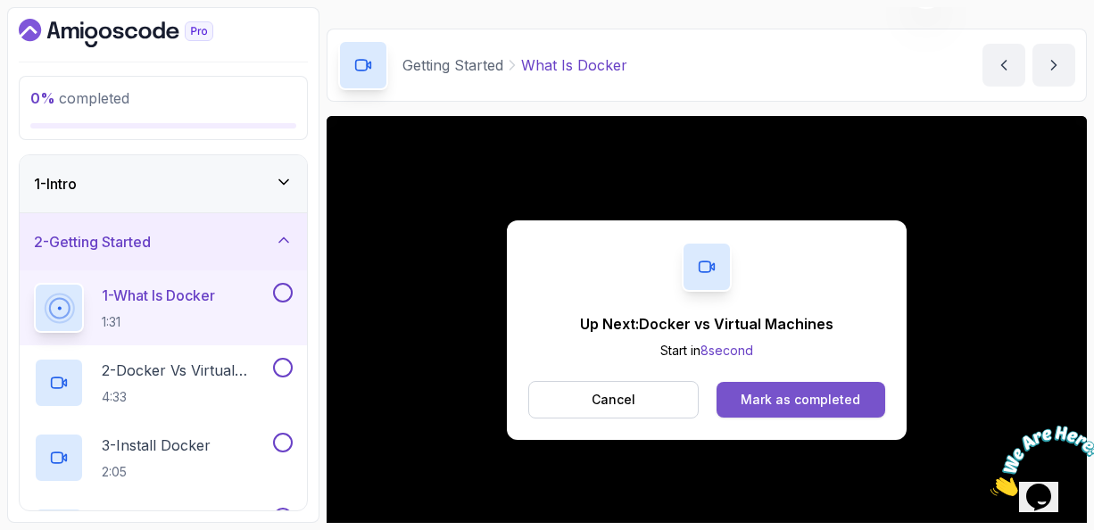
click at [765, 401] on div "Mark as completed" at bounding box center [800, 400] width 120 height 18
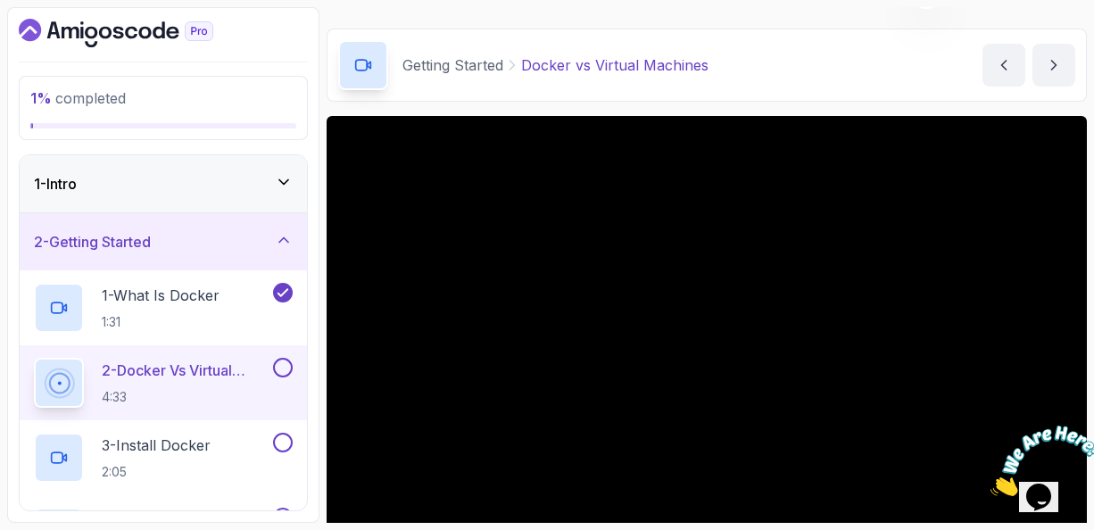
click at [832, 88] on div "Getting Started Docker vs Virtual Machines Docker vs Virtual Machines by [PERSO…" at bounding box center [707, 65] width 760 height 73
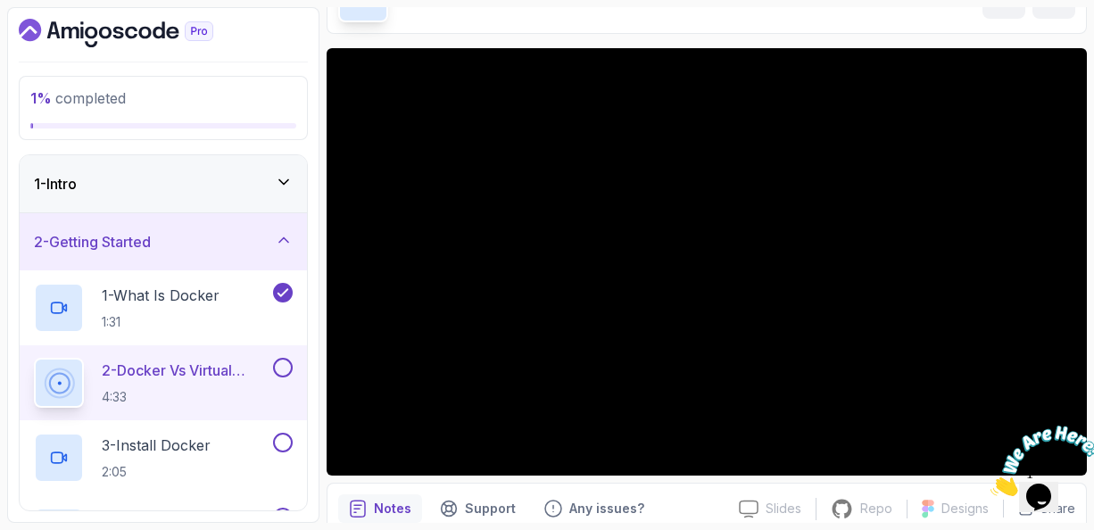
scroll to position [114, 0]
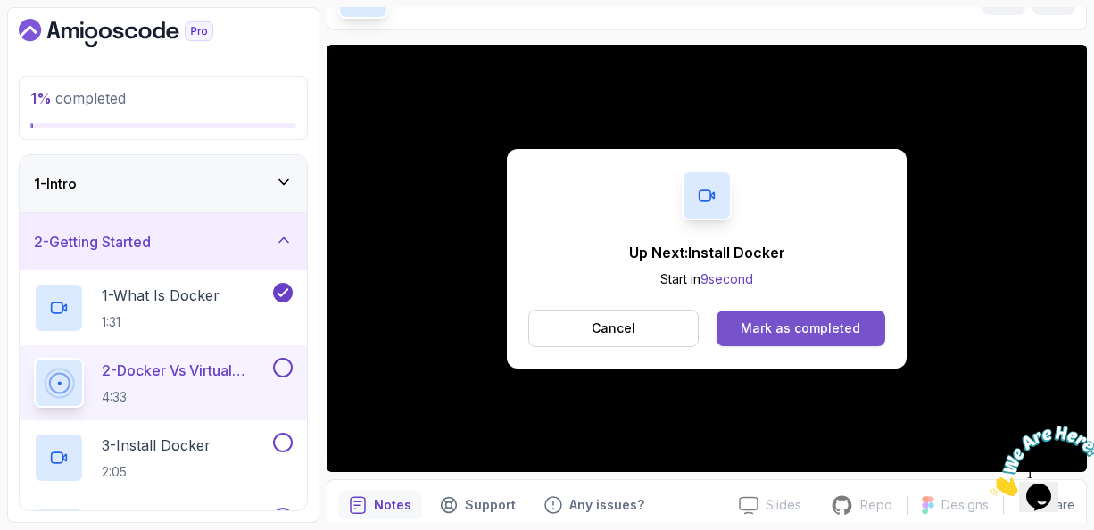
click at [788, 327] on div "Mark as completed" at bounding box center [800, 328] width 120 height 18
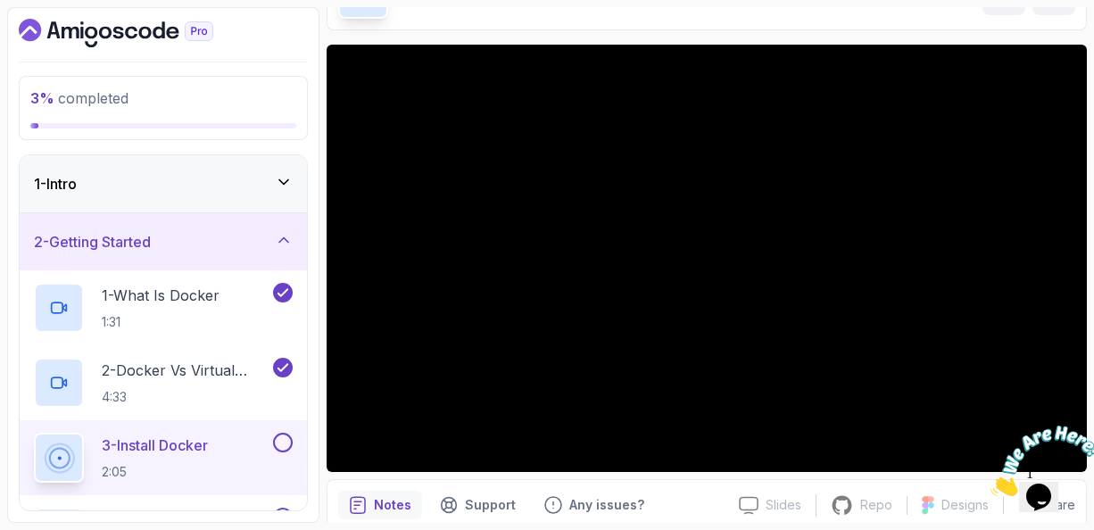
click at [178, 436] on p "3 - Install Docker" at bounding box center [155, 444] width 106 height 21
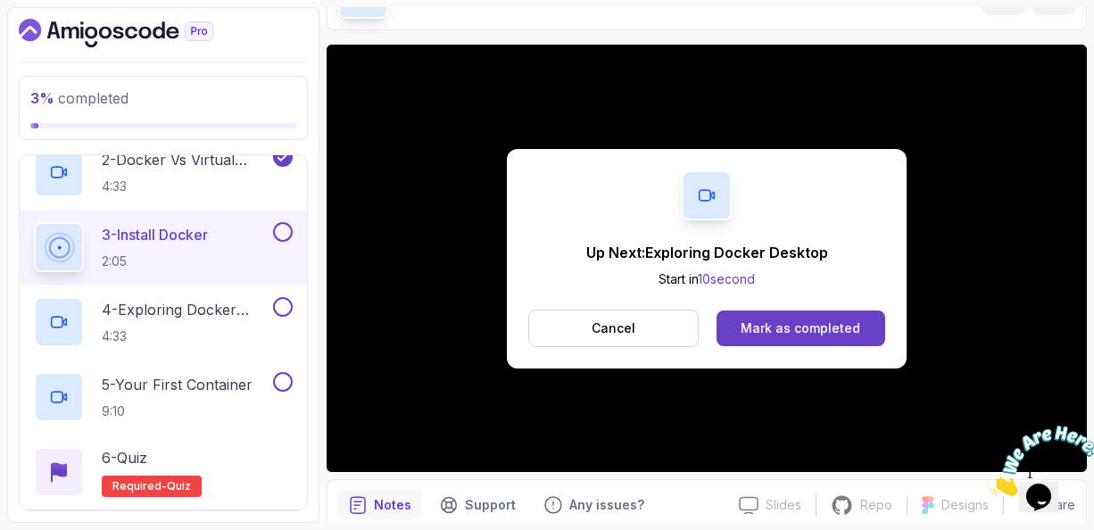
scroll to position [214, 0]
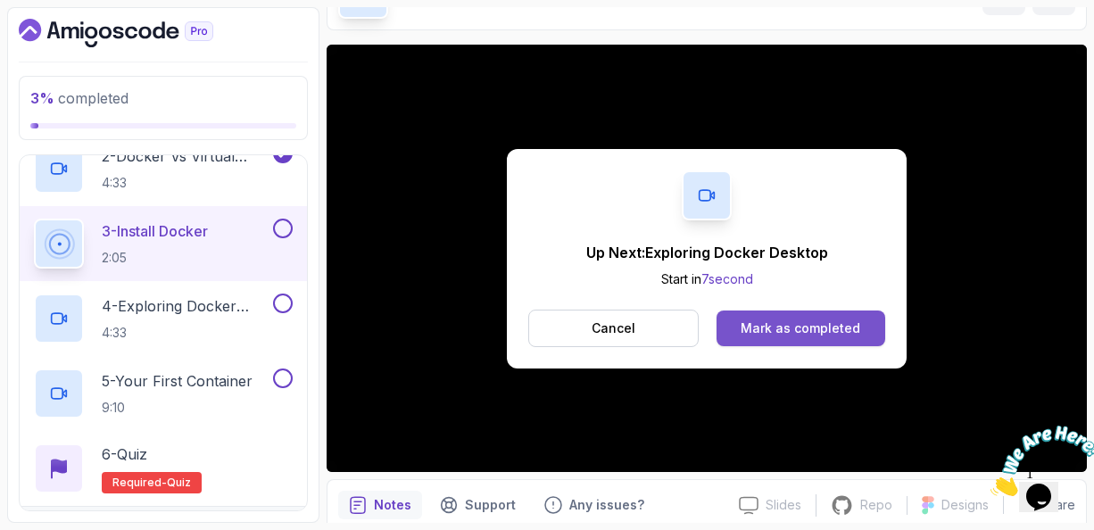
click at [770, 330] on div "Mark as completed" at bounding box center [800, 328] width 120 height 18
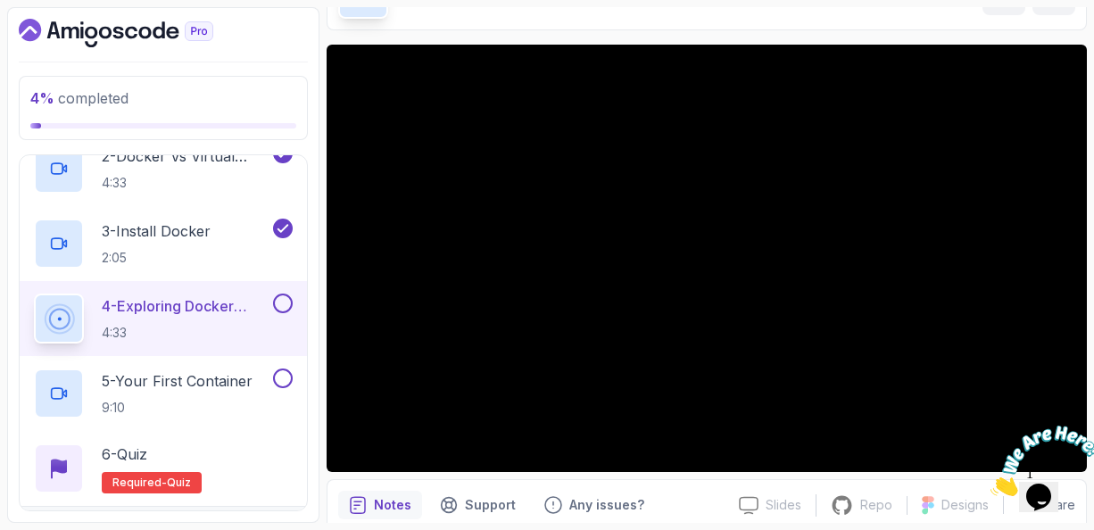
click at [709, 508] on div "Notes Support Any issues?" at bounding box center [531, 505] width 386 height 29
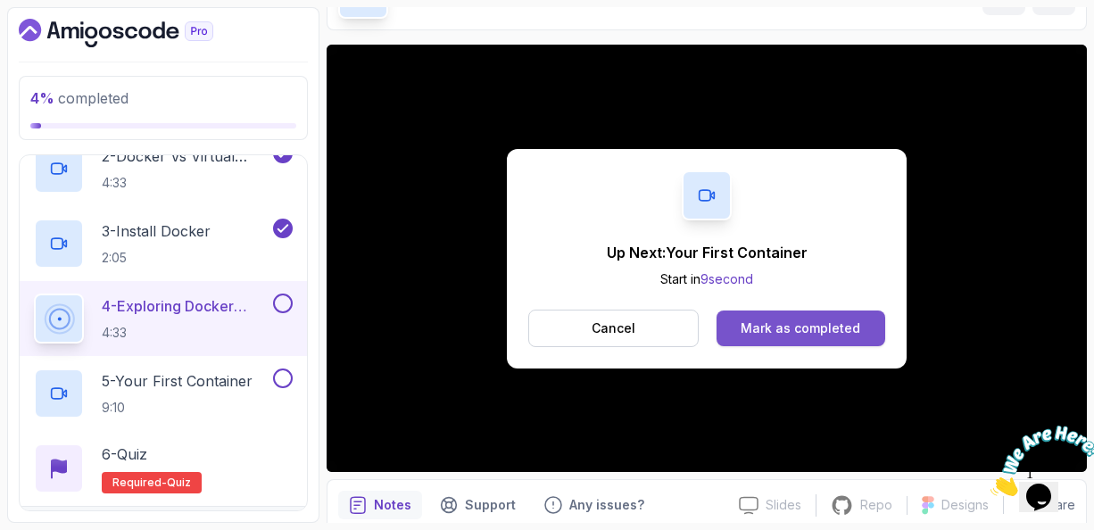
click at [781, 315] on button "Mark as completed" at bounding box center [800, 328] width 169 height 36
